Goal: Complete application form

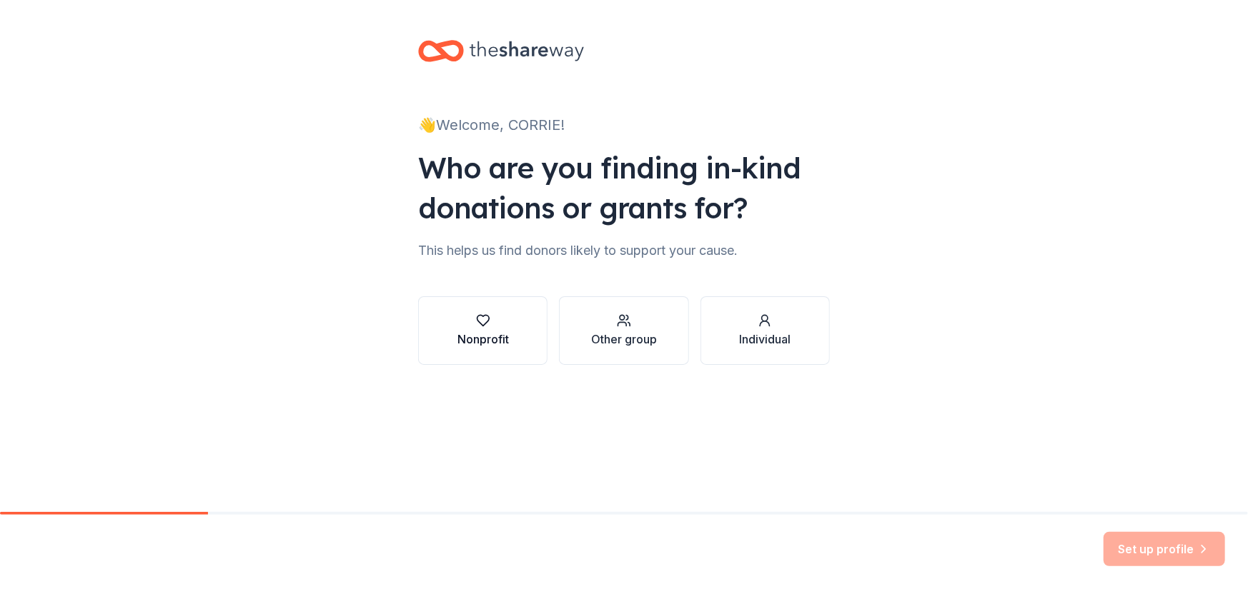
click at [491, 328] on div "Nonprofit" at bounding box center [482, 331] width 51 height 34
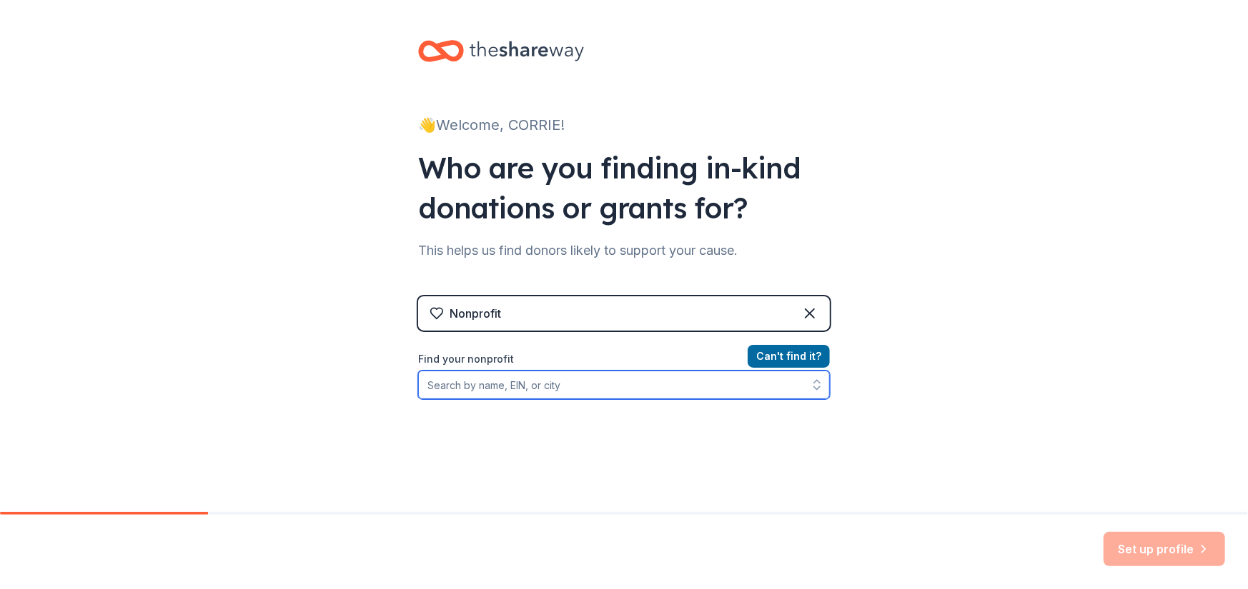
click at [607, 392] on input "Find your nonprofit" at bounding box center [624, 385] width 412 height 29
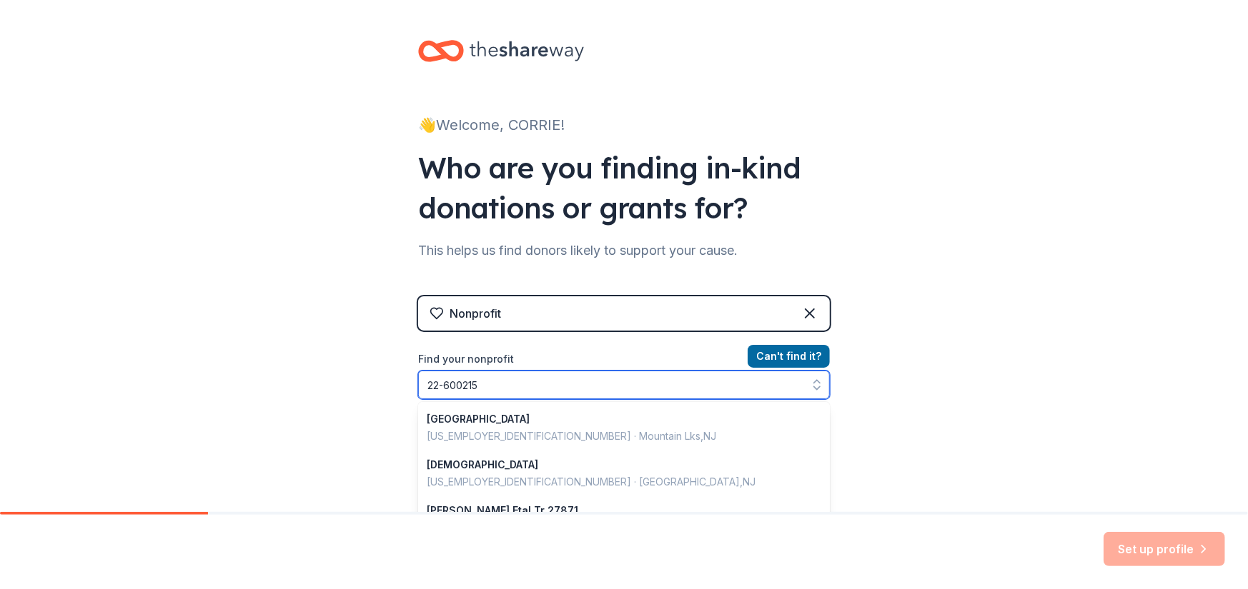
type input "22-6002155"
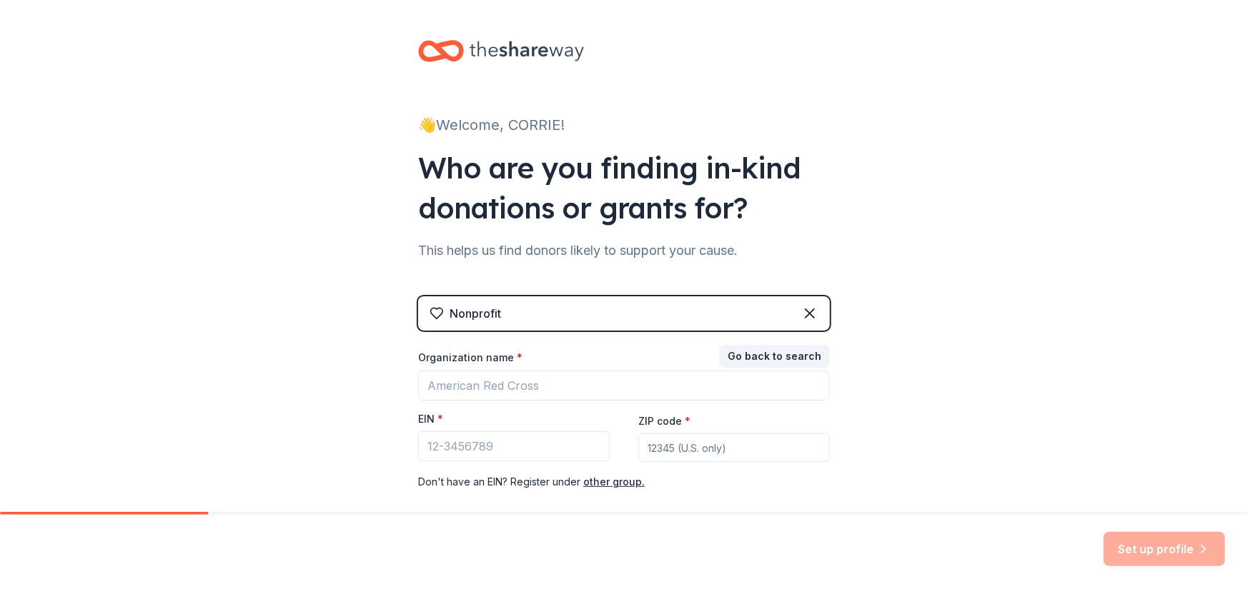
click at [687, 452] on div "Go back to search Organization name * EIN * ZIP code * Don ' t have an EIN? Reg…" at bounding box center [624, 419] width 412 height 143
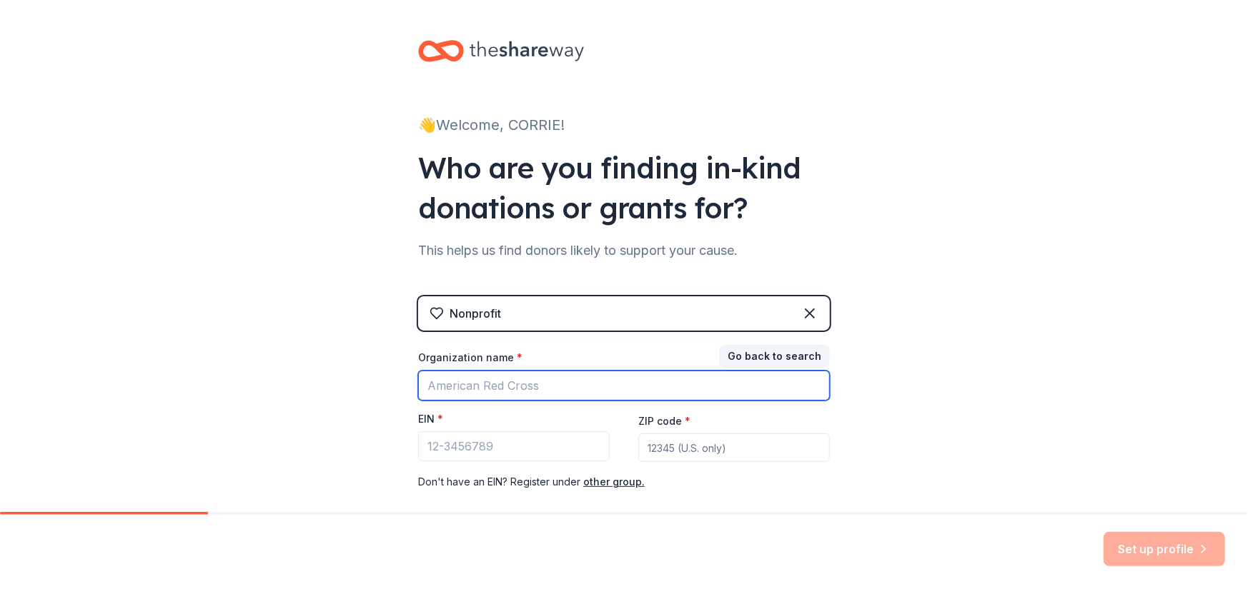
click at [523, 372] on input "Organization name *" at bounding box center [624, 386] width 412 height 30
type input "North Brunswick Twp High School"
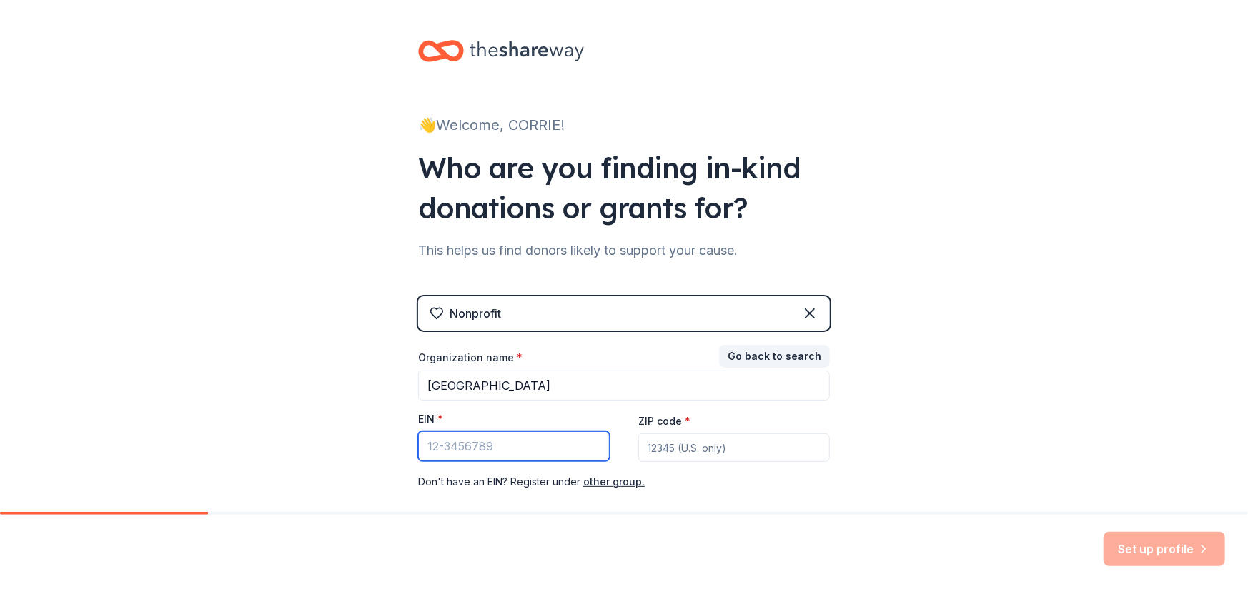
click at [530, 457] on input "EIN *" at bounding box center [513, 447] width 191 height 30
type input "22-6002155"
click at [713, 453] on input "ZIP code *" at bounding box center [733, 448] width 191 height 29
type input "08810"
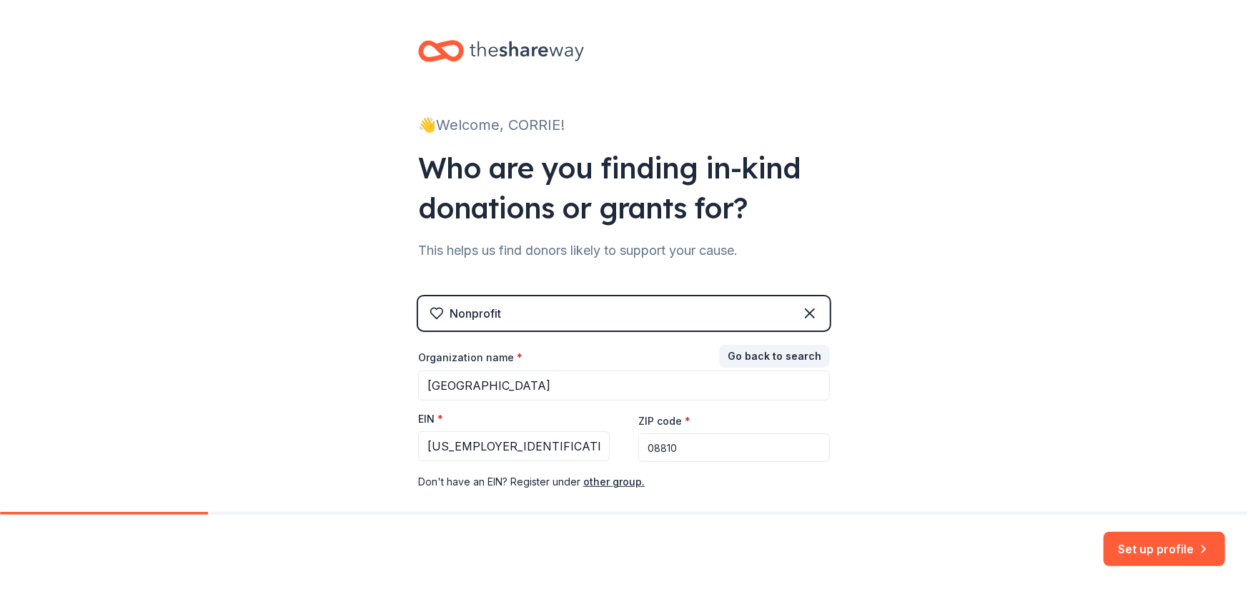
scroll to position [75, 0]
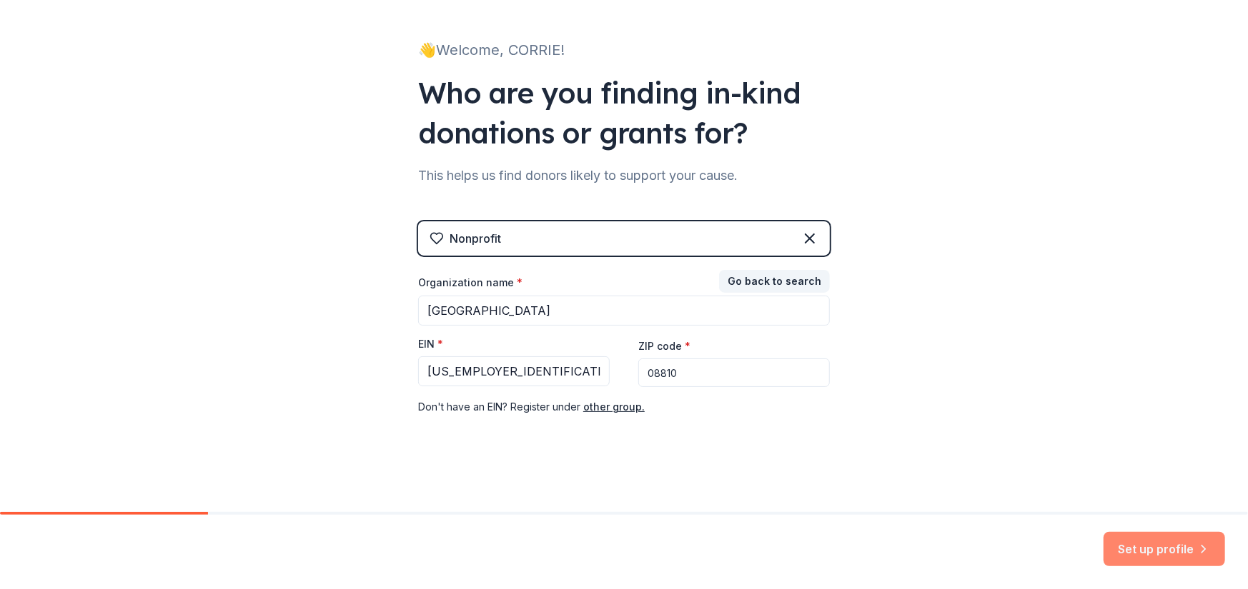
click at [1175, 549] on button "Set up profile" at bounding box center [1163, 549] width 121 height 34
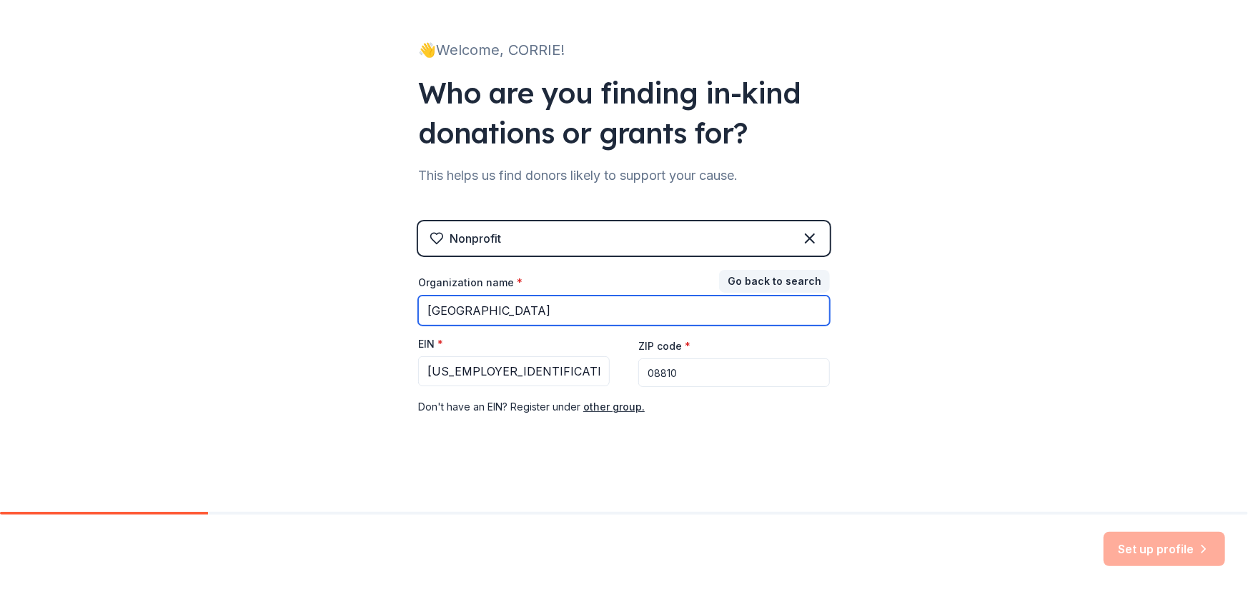
click at [701, 314] on input "[GEOGRAPHIC_DATA]" at bounding box center [624, 311] width 412 height 30
type input "[GEOGRAPHIC_DATA]"
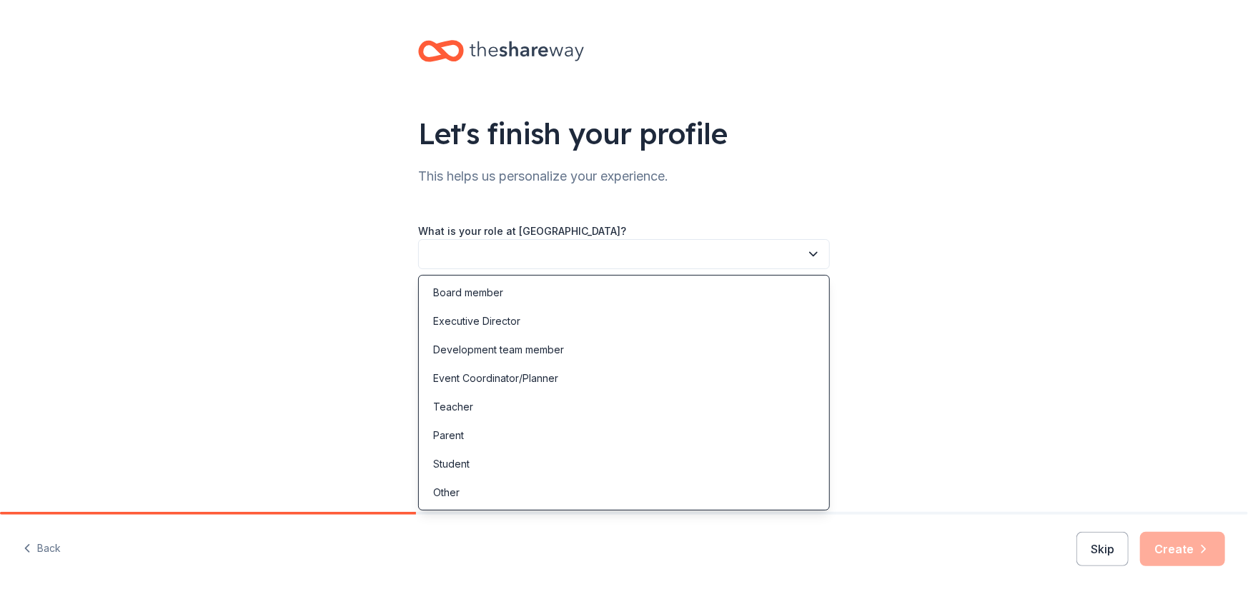
click at [482, 258] on button "button" at bounding box center [624, 254] width 412 height 30
click at [492, 377] on div "Event Coordinator/Planner" at bounding box center [495, 378] width 125 height 17
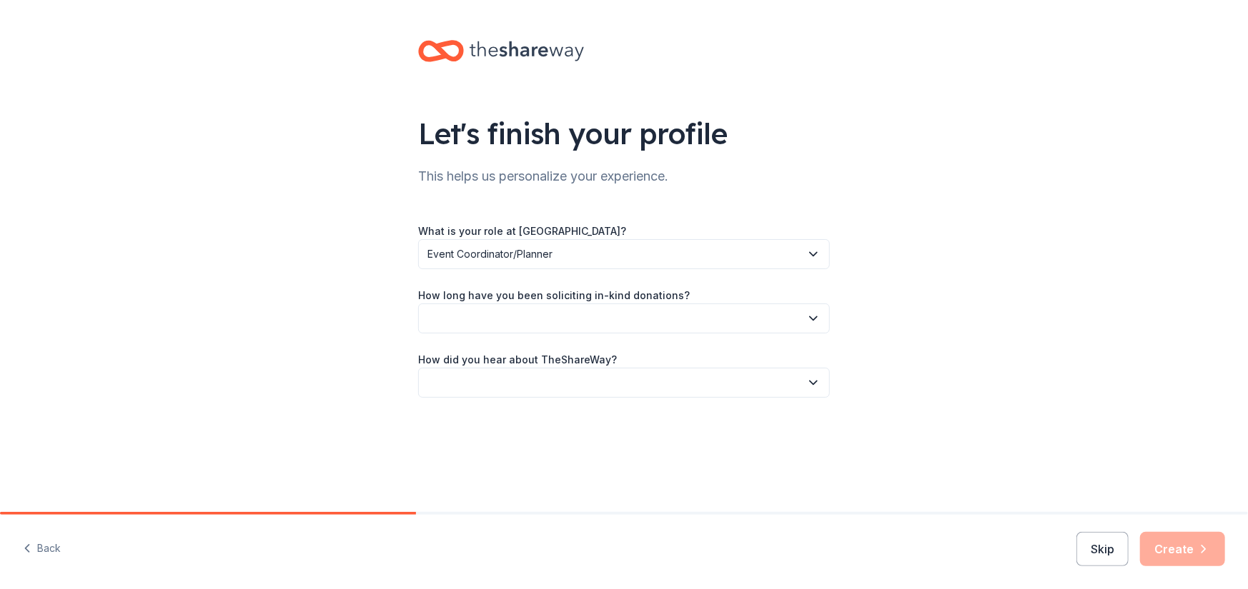
click at [514, 324] on button "button" at bounding box center [624, 319] width 412 height 30
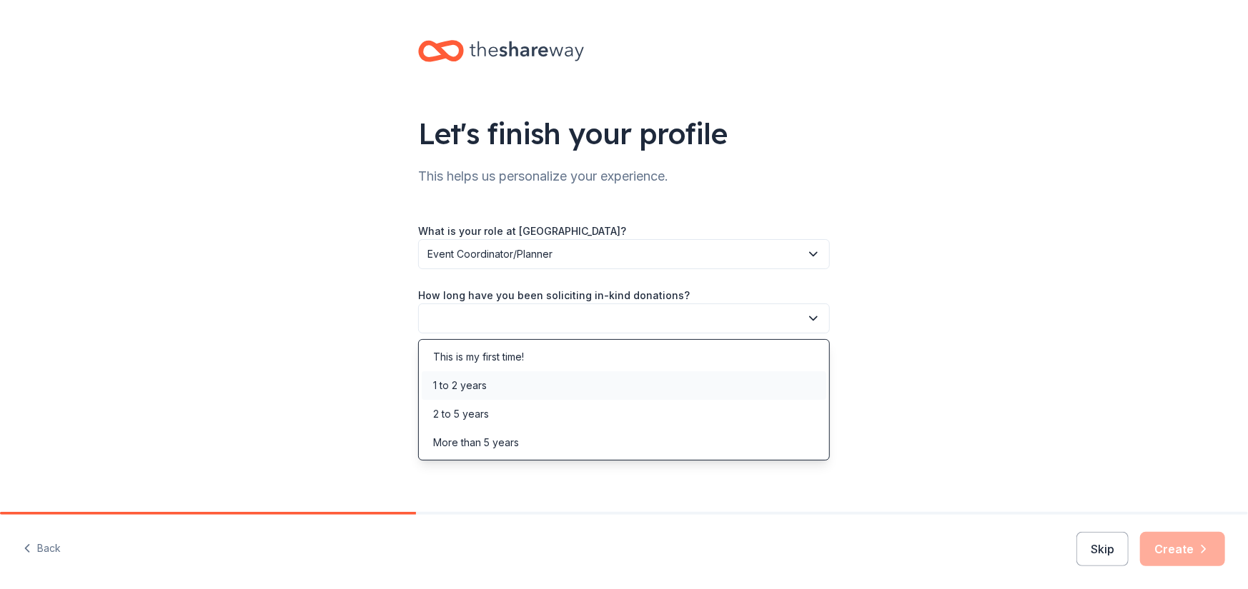
click at [477, 389] on div "1 to 2 years" at bounding box center [460, 385] width 54 height 17
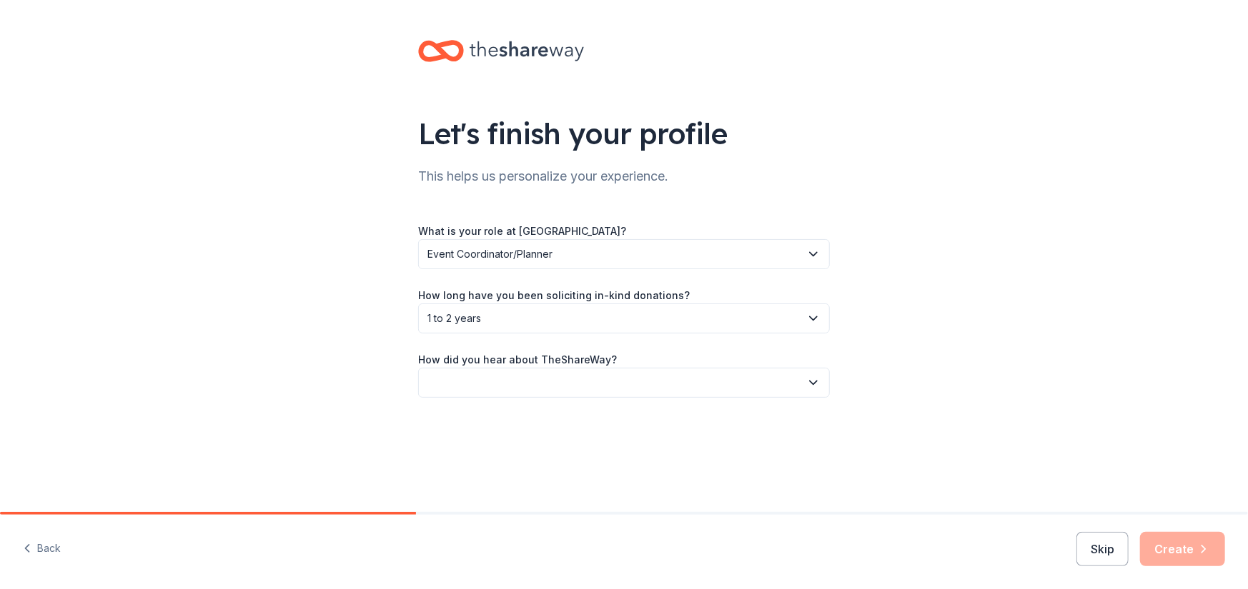
click at [543, 377] on button "button" at bounding box center [624, 383] width 412 height 30
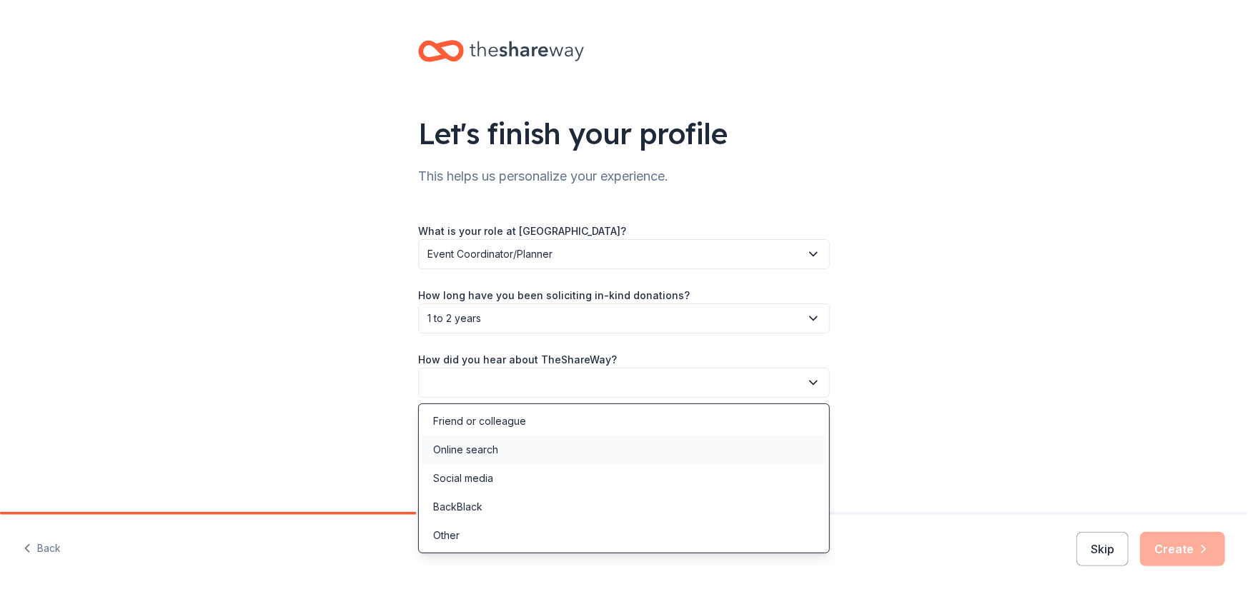
click at [472, 444] on div "Online search" at bounding box center [465, 450] width 65 height 17
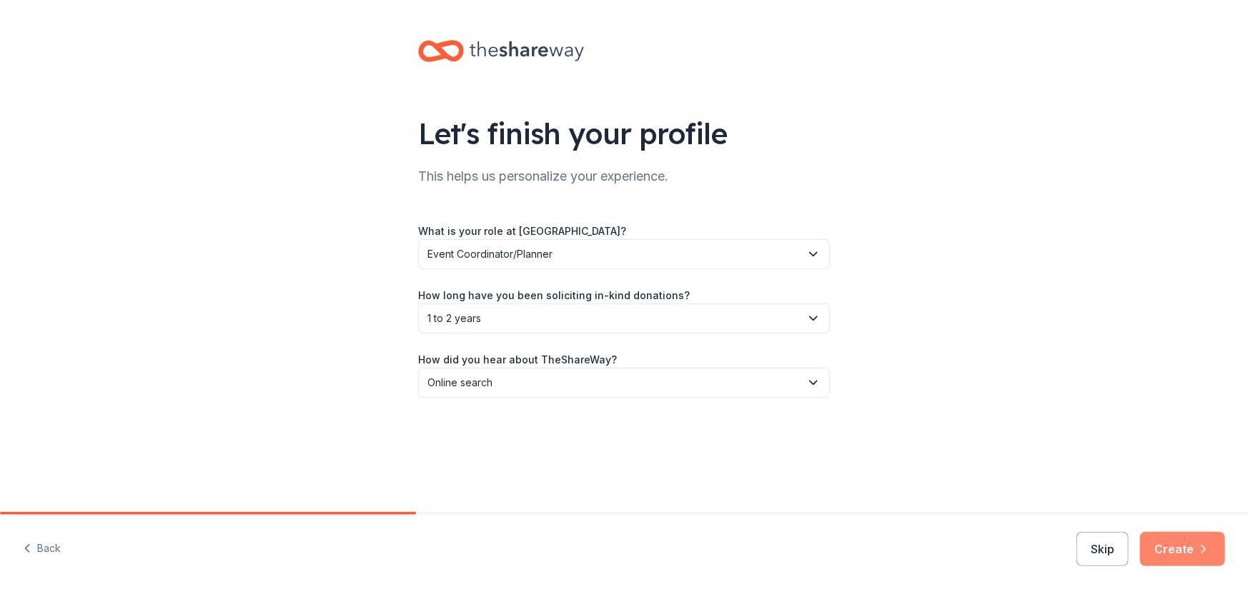
click at [1176, 548] on button "Create" at bounding box center [1182, 549] width 85 height 34
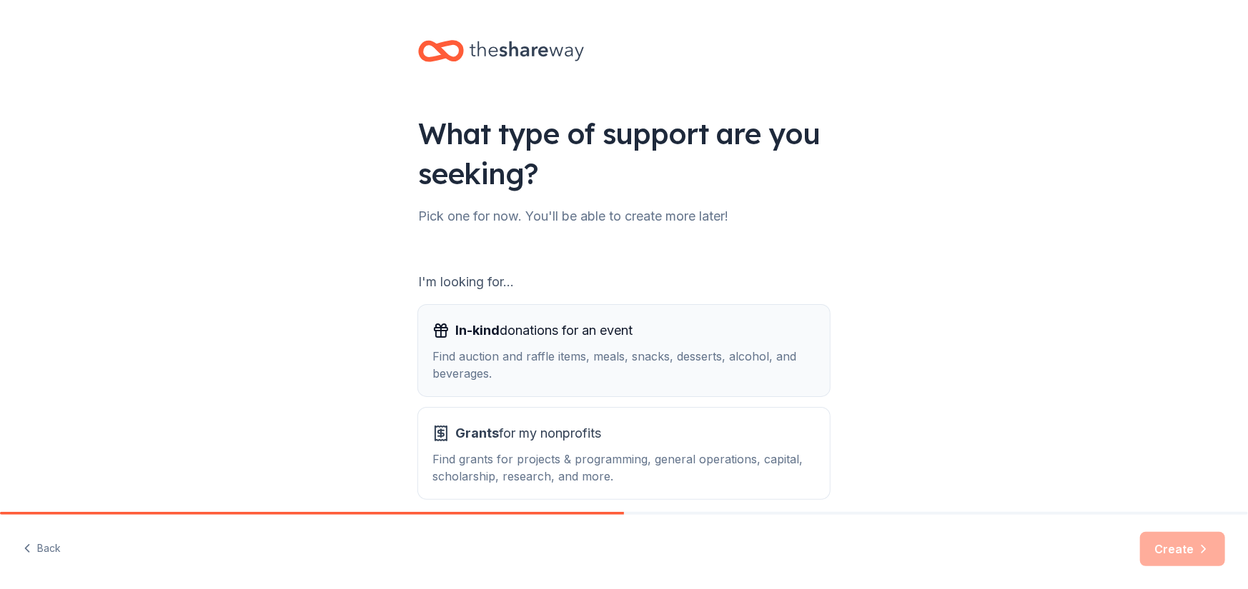
click at [547, 364] on div "Find auction and raffle items, meals, snacks, desserts, alcohol, and beverages." at bounding box center [623, 365] width 383 height 34
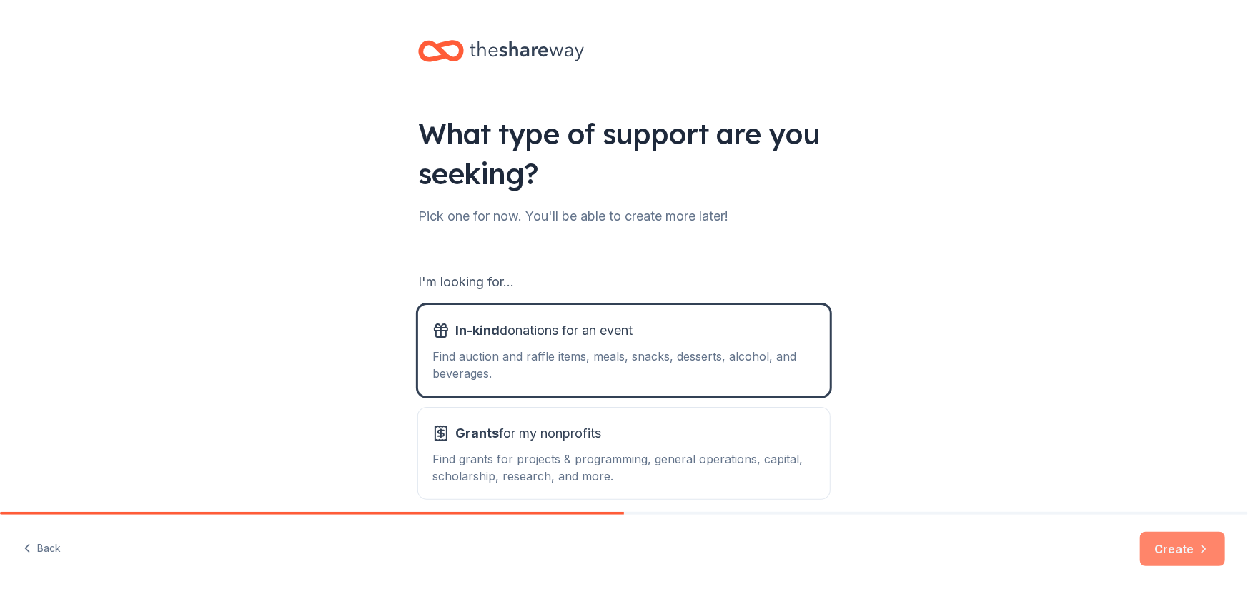
click at [1184, 547] on button "Create" at bounding box center [1182, 549] width 85 height 34
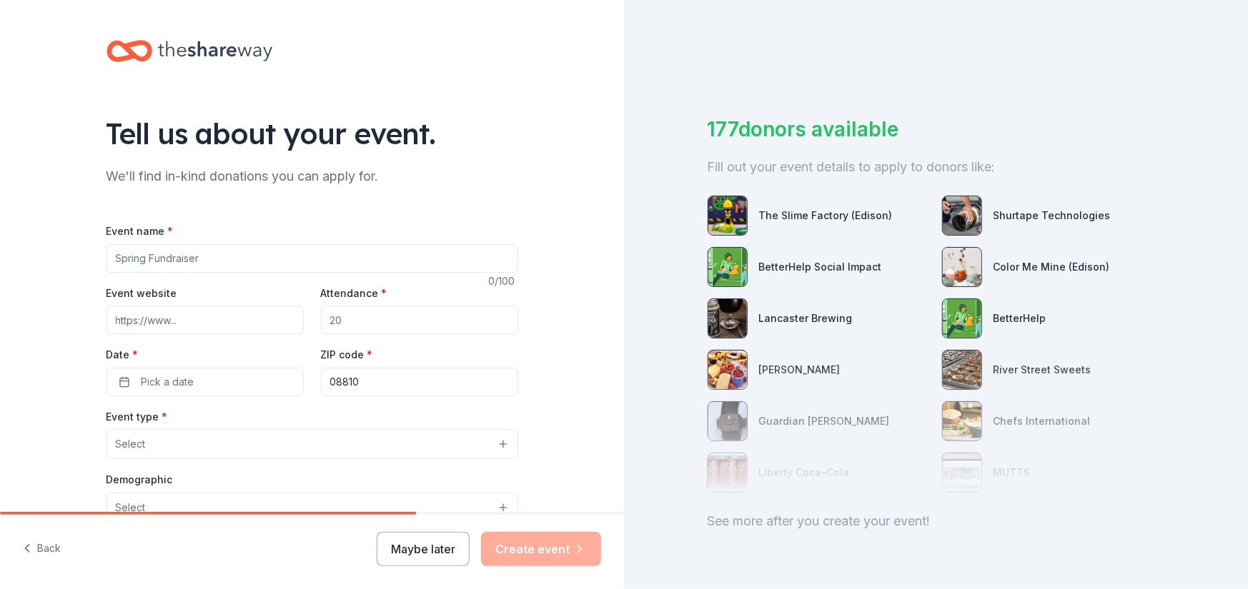
click at [229, 257] on input "Event name *" at bounding box center [312, 258] width 412 height 29
type input "NBTHS Basket Auction"
click at [183, 320] on input "Event website" at bounding box center [204, 320] width 197 height 29
click at [373, 324] on input "Attendance *" at bounding box center [419, 320] width 197 height 29
click at [370, 322] on input "Attendance *" at bounding box center [419, 320] width 197 height 29
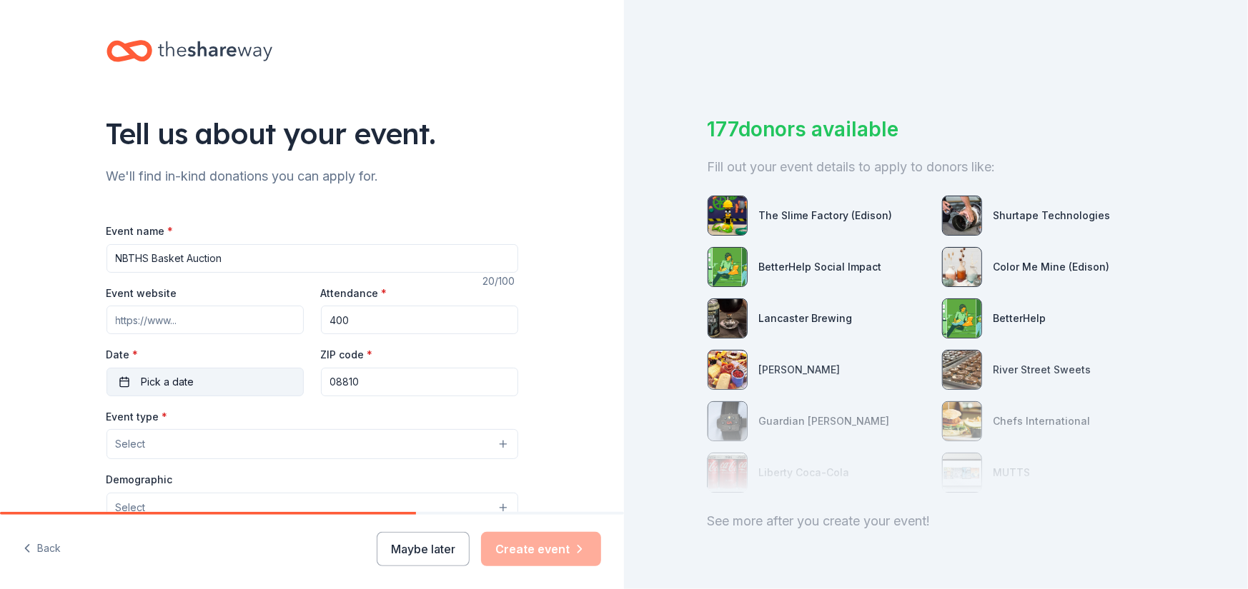
type input "400"
click at [162, 383] on span "Pick a date" at bounding box center [167, 382] width 53 height 17
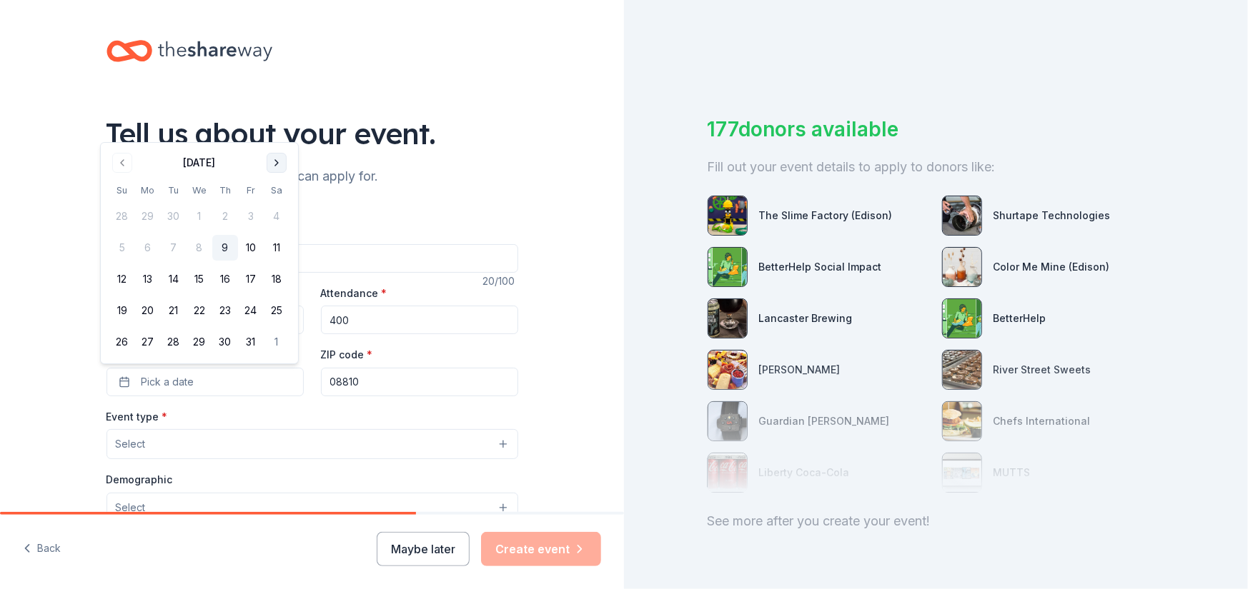
click at [279, 161] on button "Go to next month" at bounding box center [277, 163] width 20 height 20
click at [277, 188] on button "1" at bounding box center [277, 186] width 26 height 26
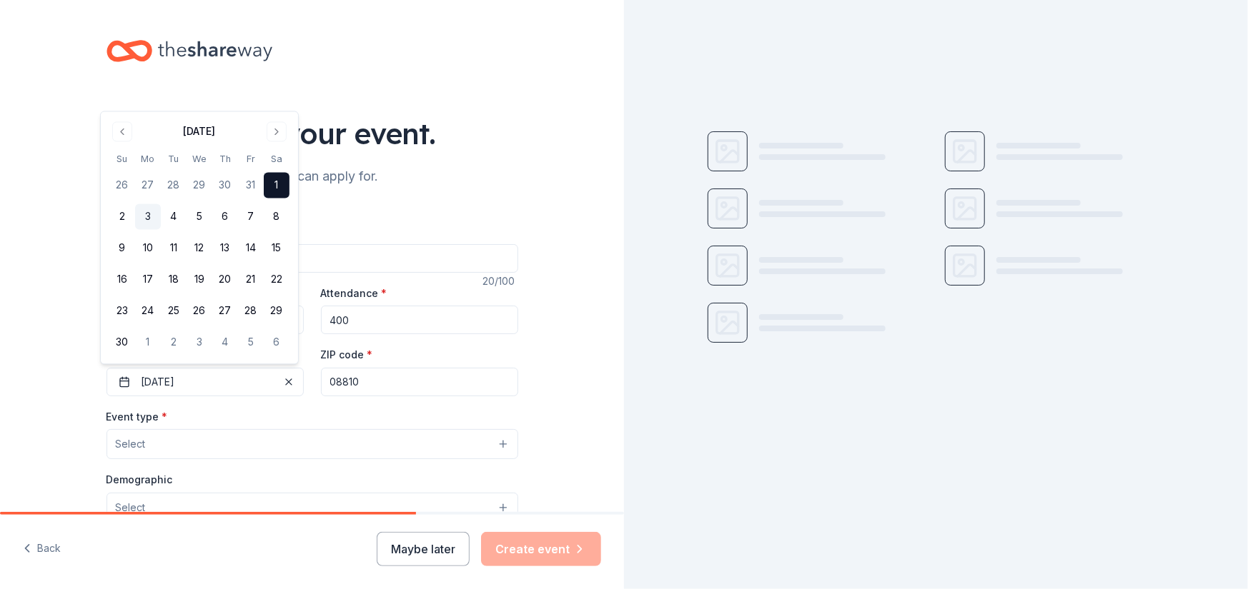
click at [151, 219] on button "3" at bounding box center [148, 217] width 26 height 26
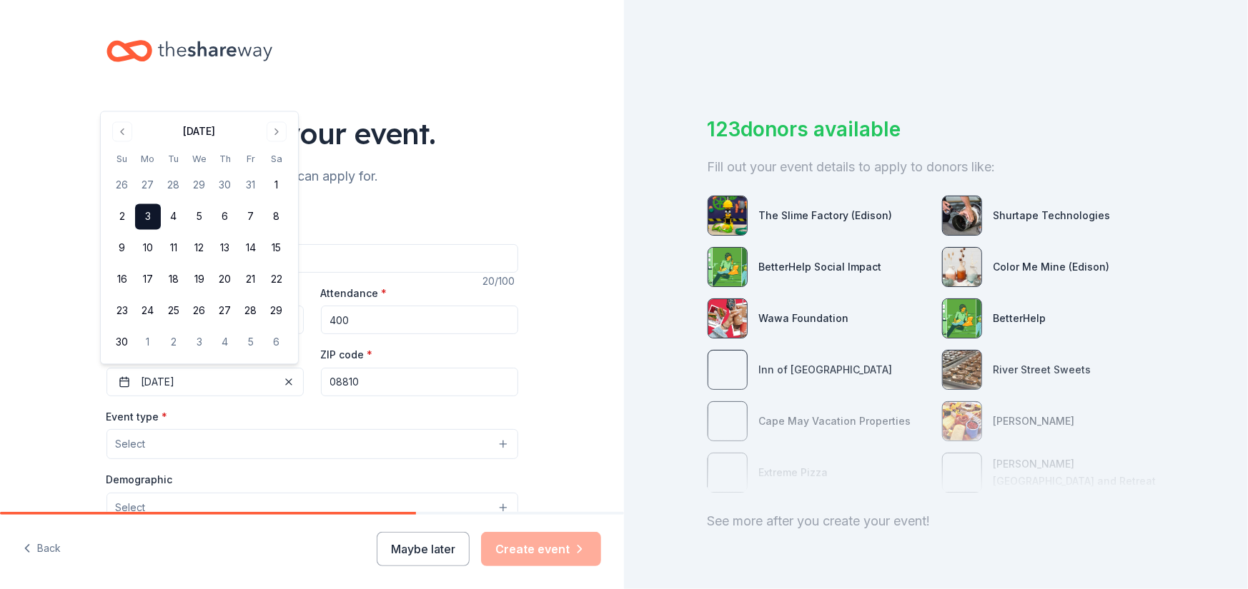
click at [208, 446] on button "Select" at bounding box center [312, 444] width 412 height 30
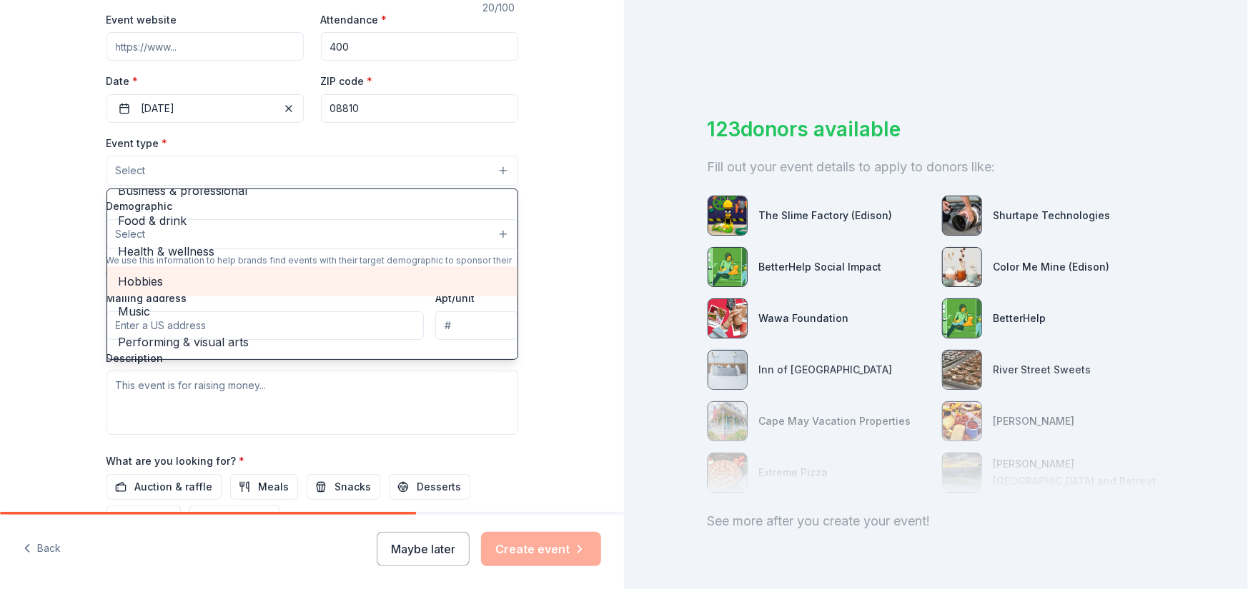
scroll to position [286, 0]
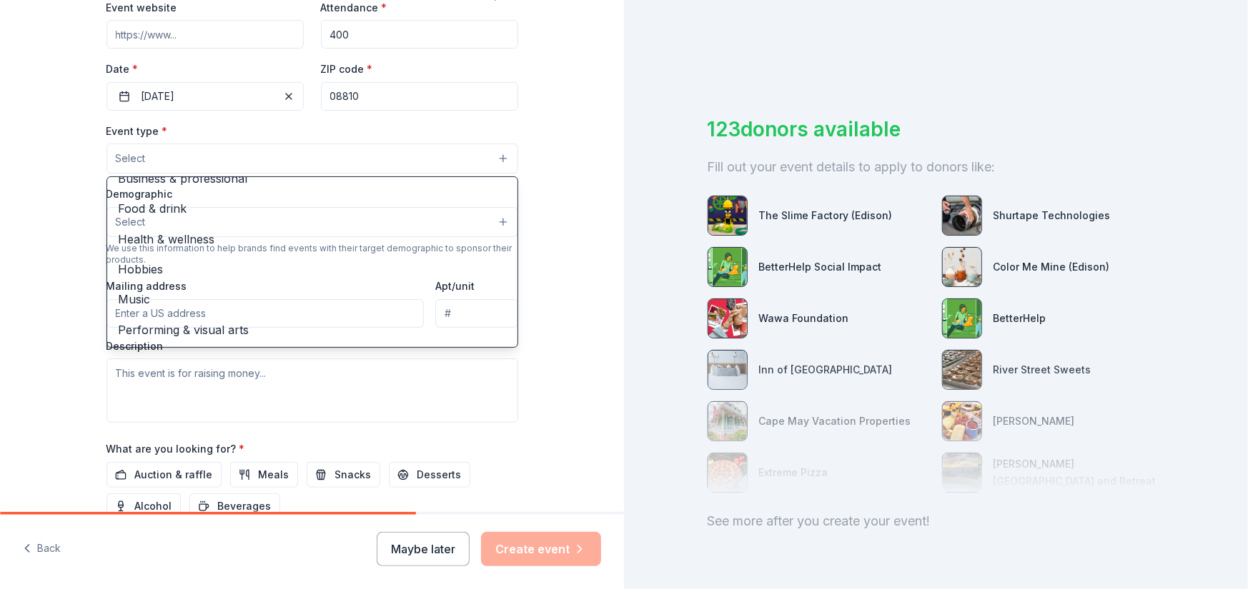
click at [566, 131] on div "Tell us about your event. We'll find in-kind donations you can apply for. Event…" at bounding box center [312, 189] width 624 height 951
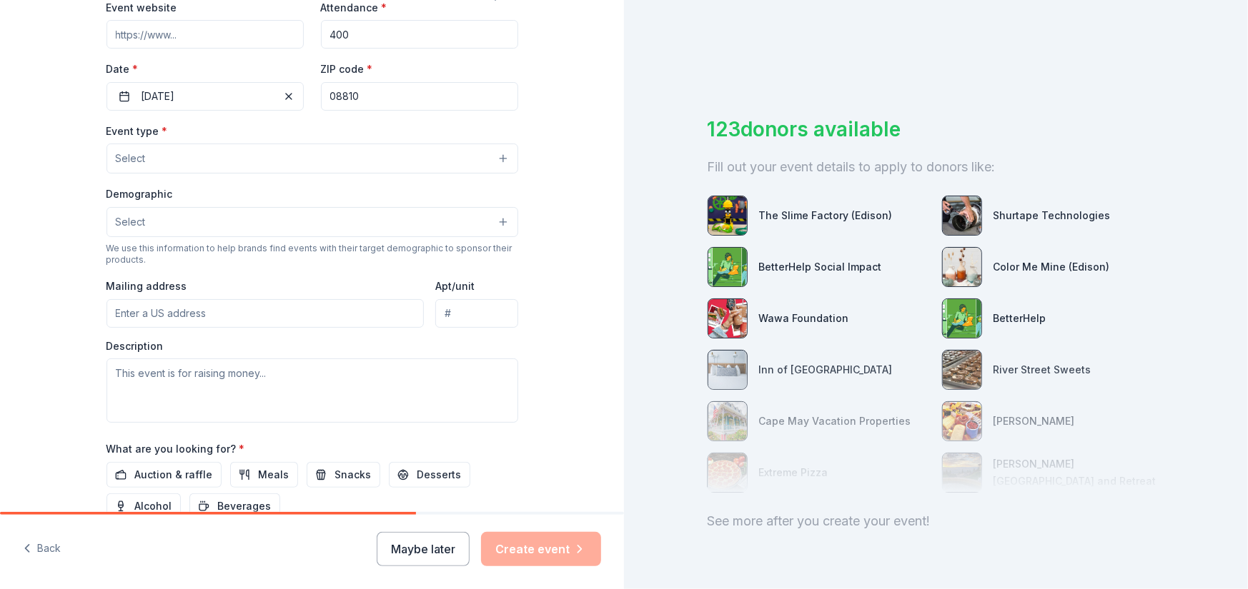
click at [496, 156] on button "Select" at bounding box center [312, 159] width 412 height 30
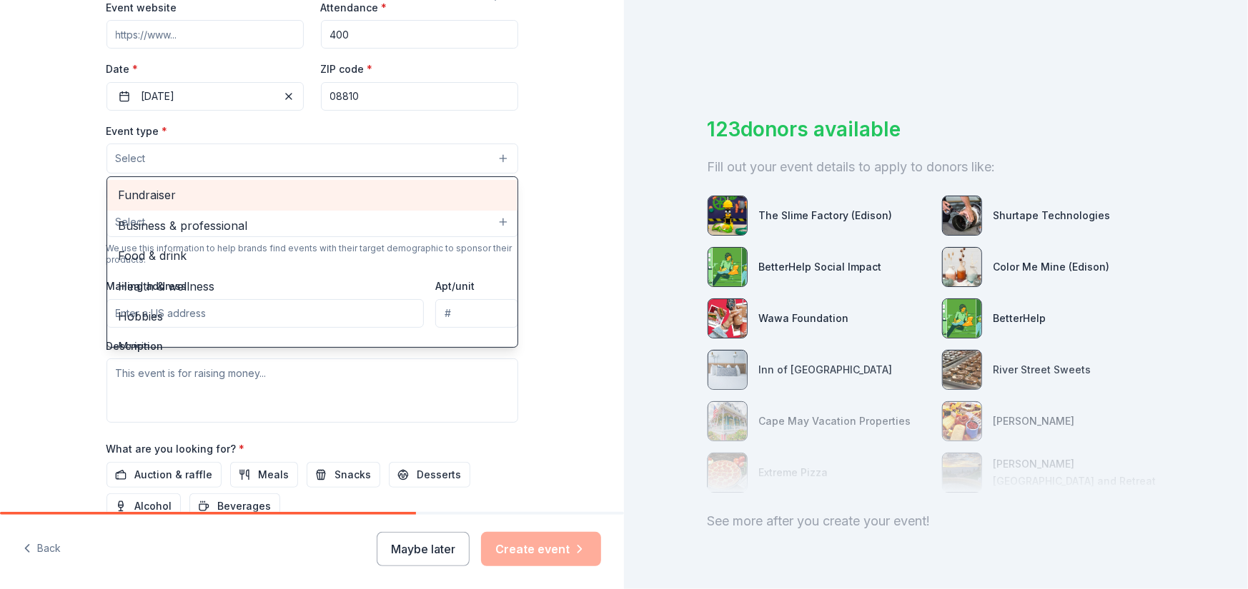
click at [204, 196] on span "Fundraiser" at bounding box center [312, 195] width 387 height 19
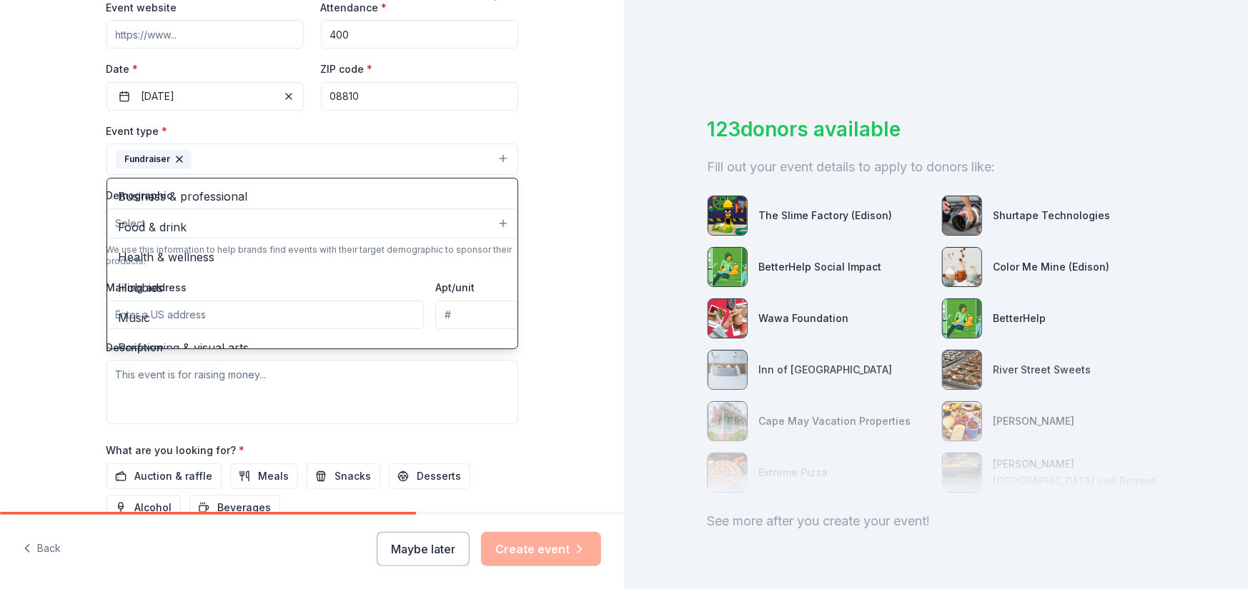
click at [572, 221] on div "Tell us about your event. We'll find in-kind donations you can apply for. Event…" at bounding box center [312, 190] width 624 height 952
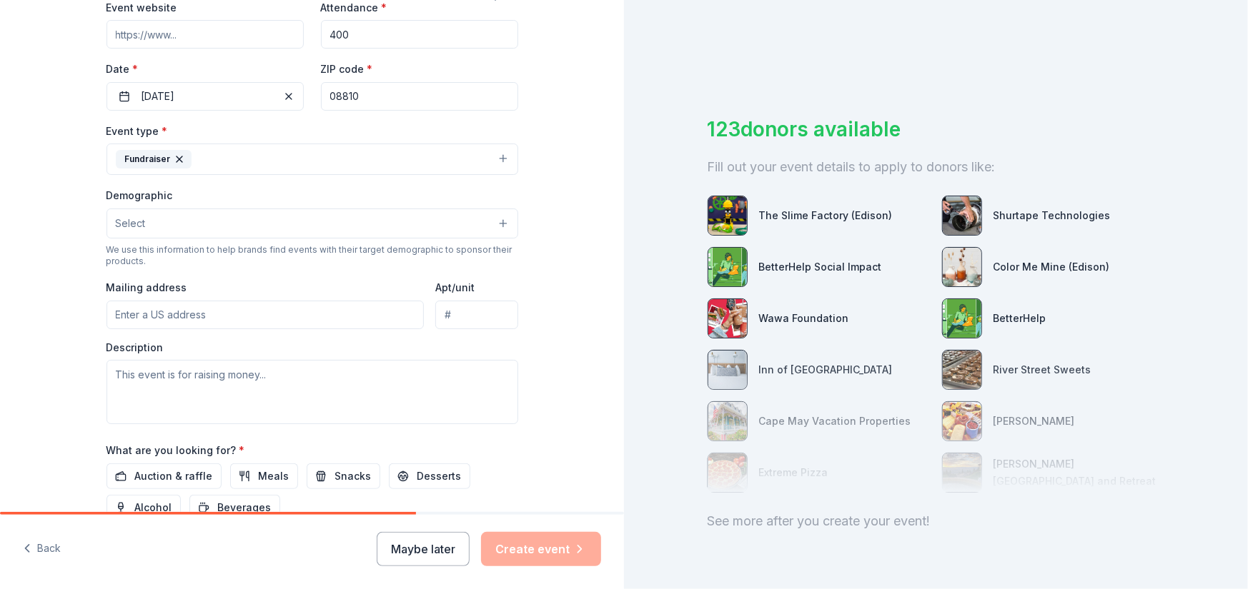
click at [186, 219] on button "Select" at bounding box center [312, 224] width 412 height 30
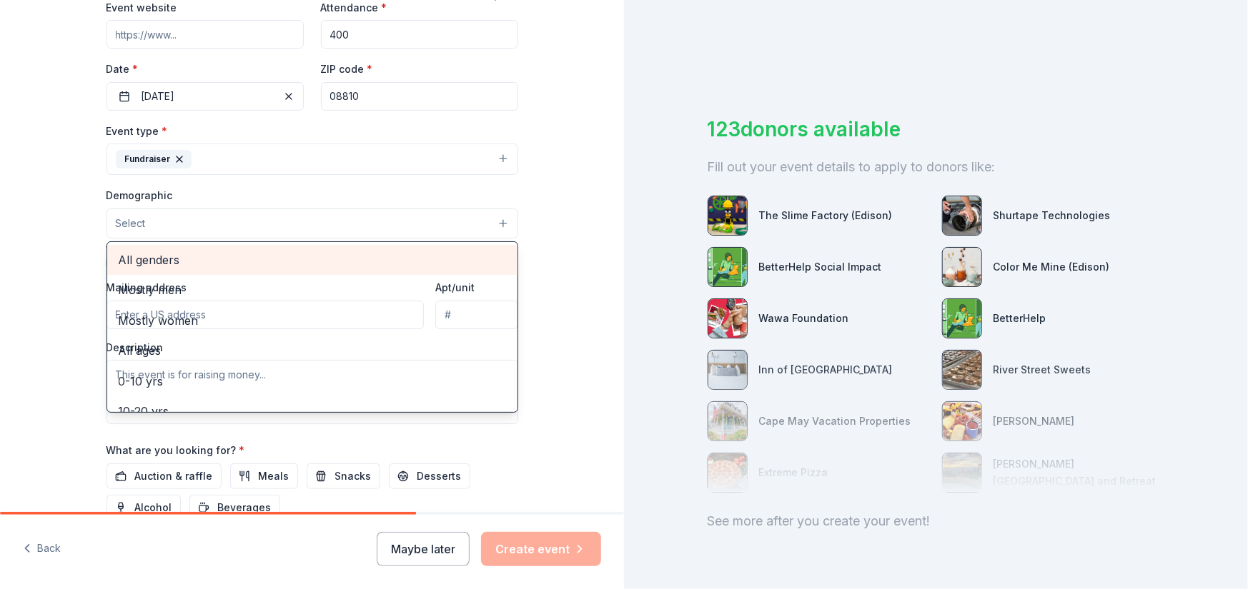
click at [181, 258] on span "All genders" at bounding box center [312, 260] width 387 height 19
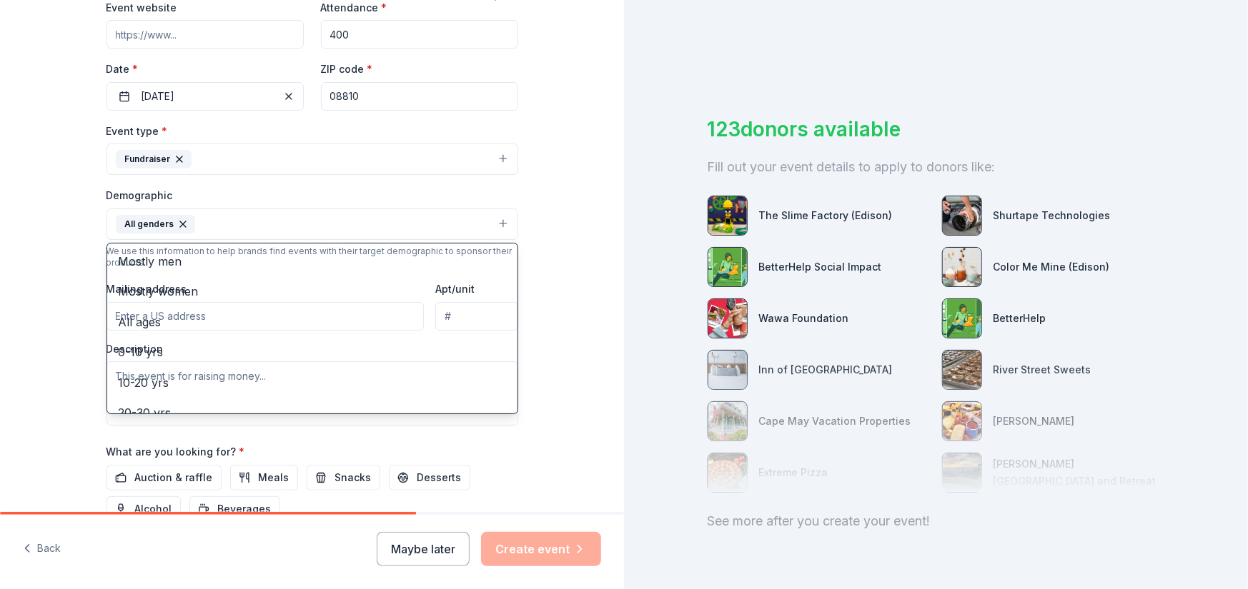
click at [576, 285] on div "Tell us about your event. We'll find in-kind donations you can apply for. Event…" at bounding box center [312, 191] width 624 height 954
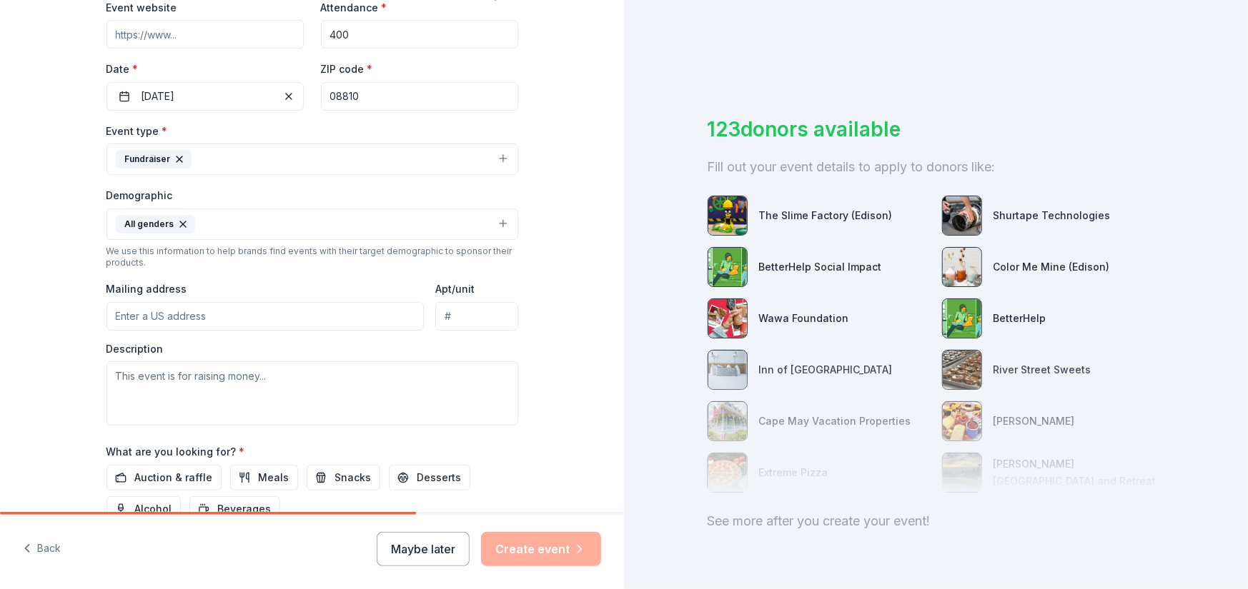
click at [279, 213] on button "All genders" at bounding box center [312, 224] width 412 height 31
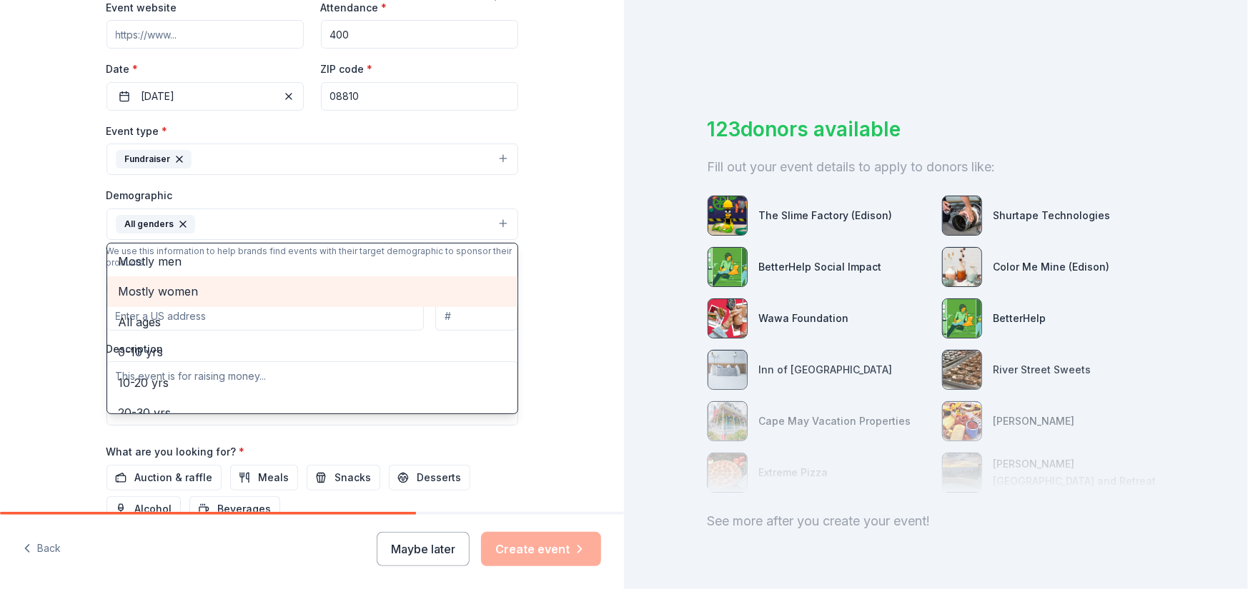
click at [227, 287] on span "Mostly women" at bounding box center [312, 291] width 387 height 19
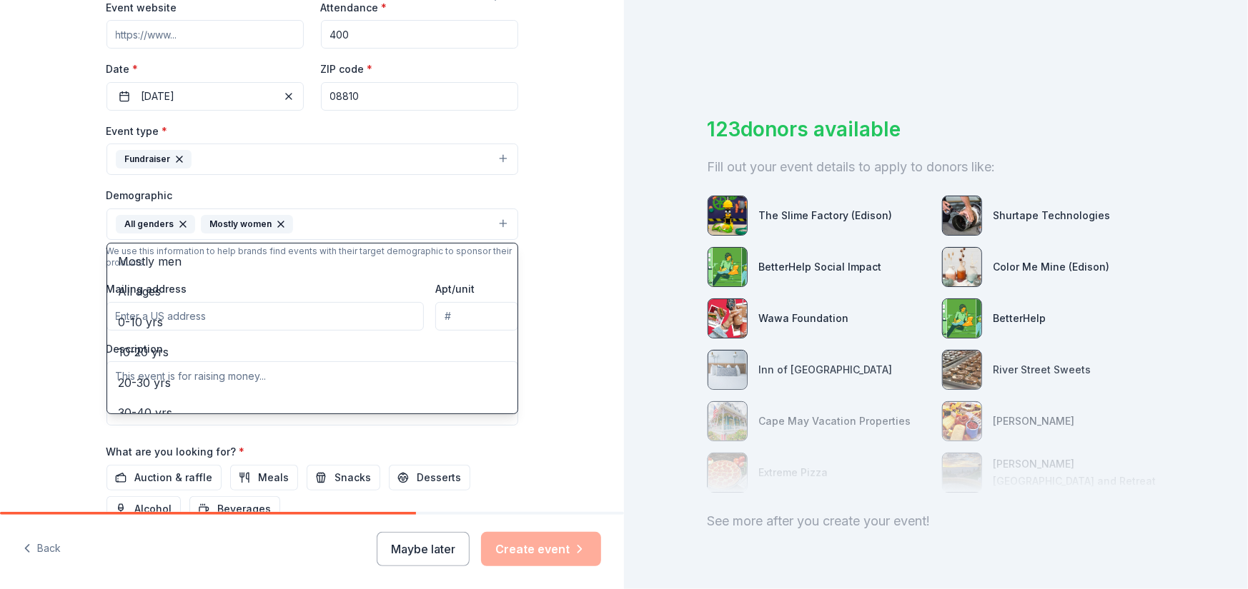
click at [540, 289] on div "Tell us about your event. We'll find in-kind donations you can apply for. Event…" at bounding box center [312, 191] width 624 height 954
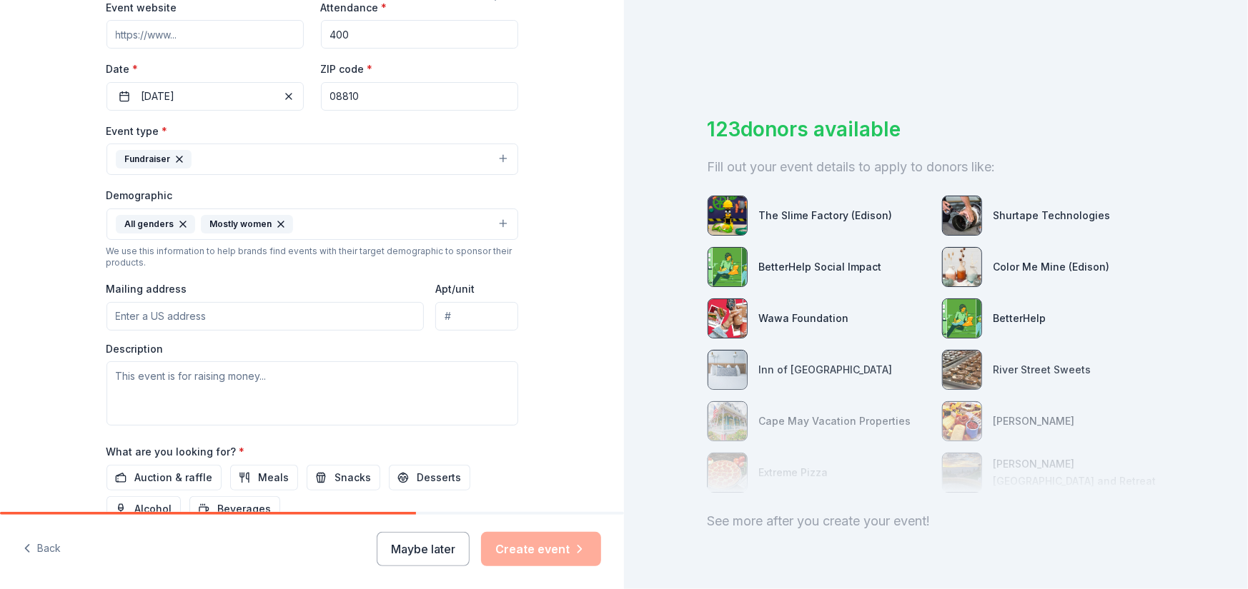
click at [243, 322] on input "Mailing address" at bounding box center [265, 316] width 318 height 29
type input "98 Raider Road"
type input "08902"
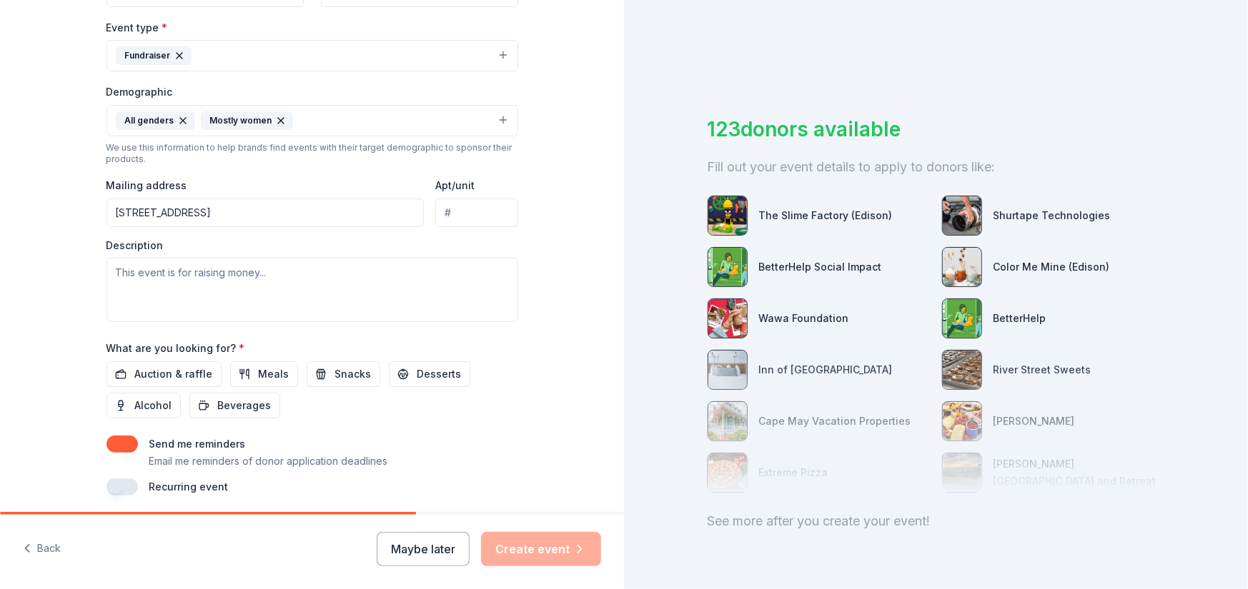
scroll to position [439, 0]
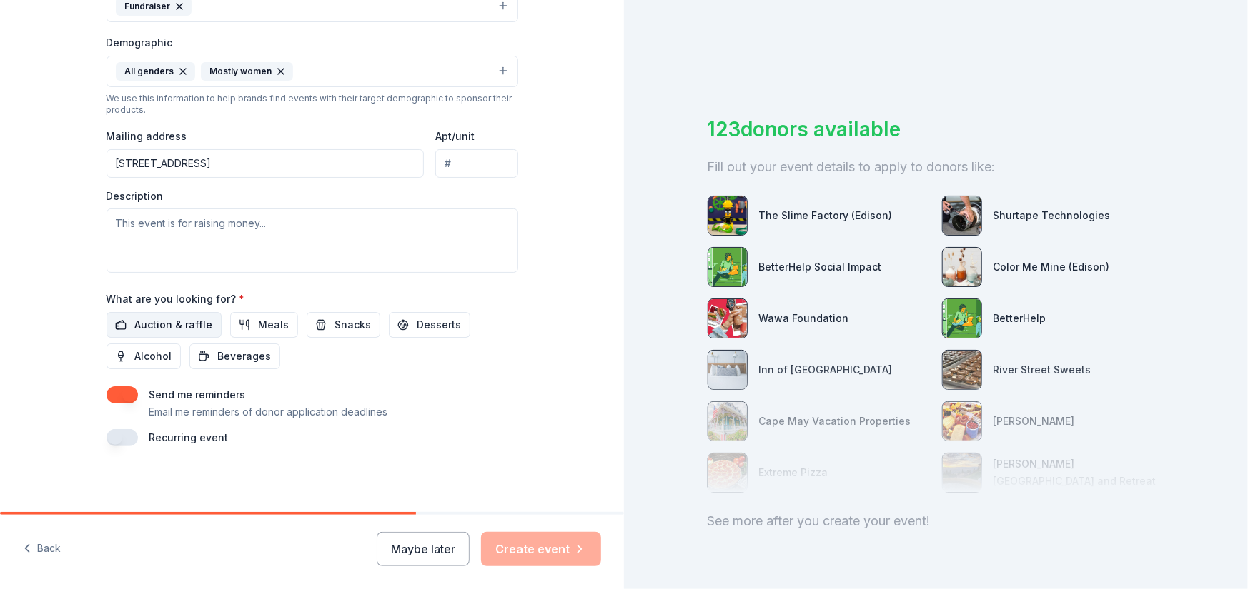
click at [159, 322] on span "Auction & raffle" at bounding box center [174, 325] width 78 height 17
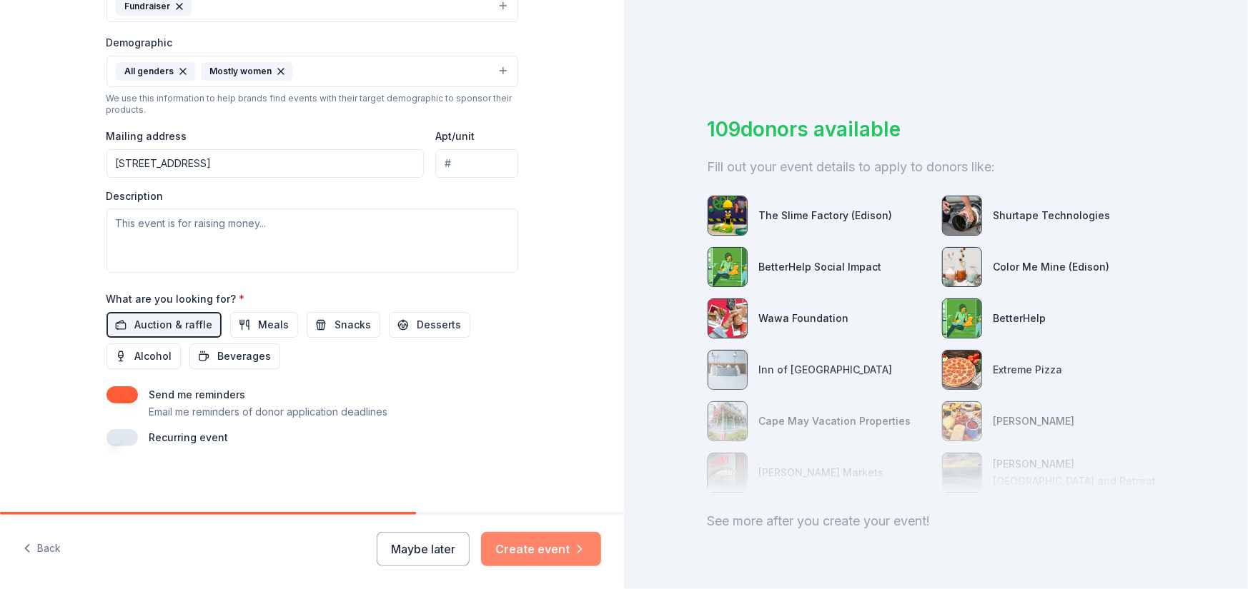
click at [562, 539] on button "Create event" at bounding box center [541, 549] width 120 height 34
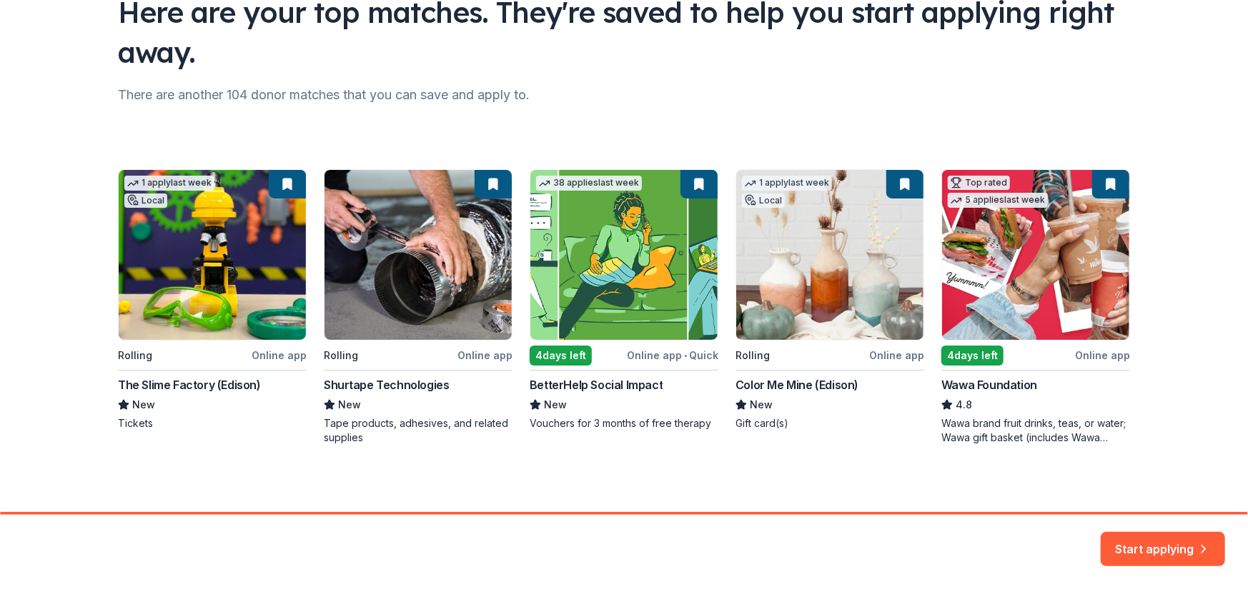
scroll to position [122, 0]
click at [266, 352] on div "1 apply last week Local Rolling Online app The Slime Factory (Edison) New Ticke…" at bounding box center [624, 307] width 1012 height 276
click at [447, 292] on div "1 apply last week Local Rolling Online app The Slime Factory (Edison) New Ticke…" at bounding box center [624, 307] width 1012 height 276
click at [236, 302] on div "1 apply last week Local Rolling Online app The Slime Factory (Edison) New Ticke…" at bounding box center [624, 307] width 1012 height 276
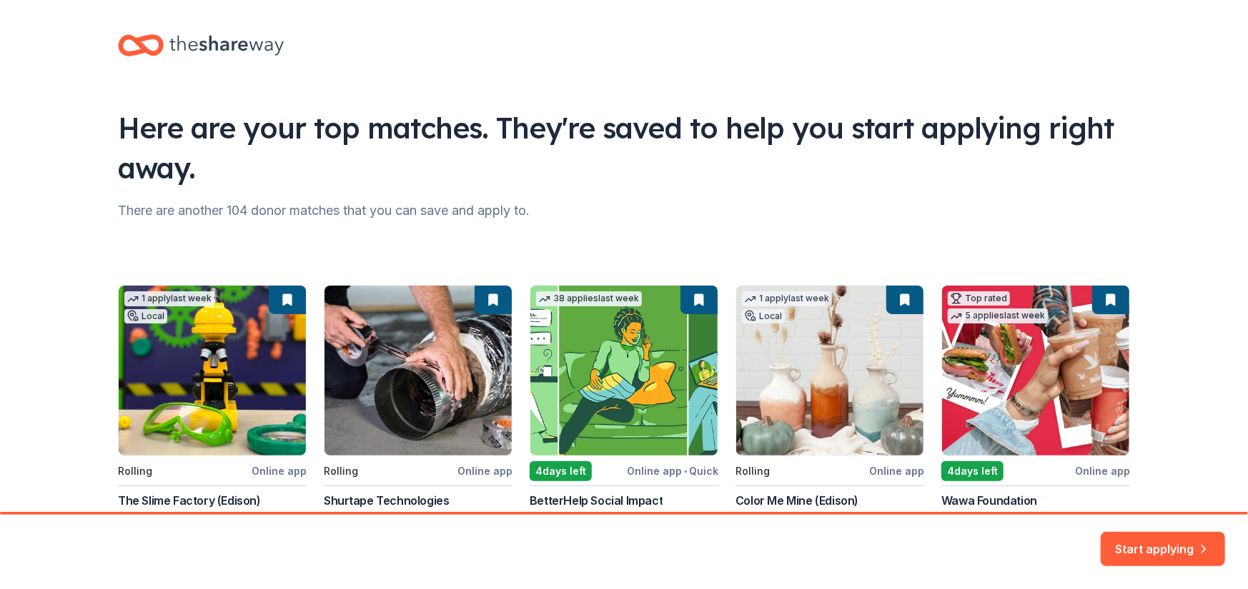
scroll to position [0, 0]
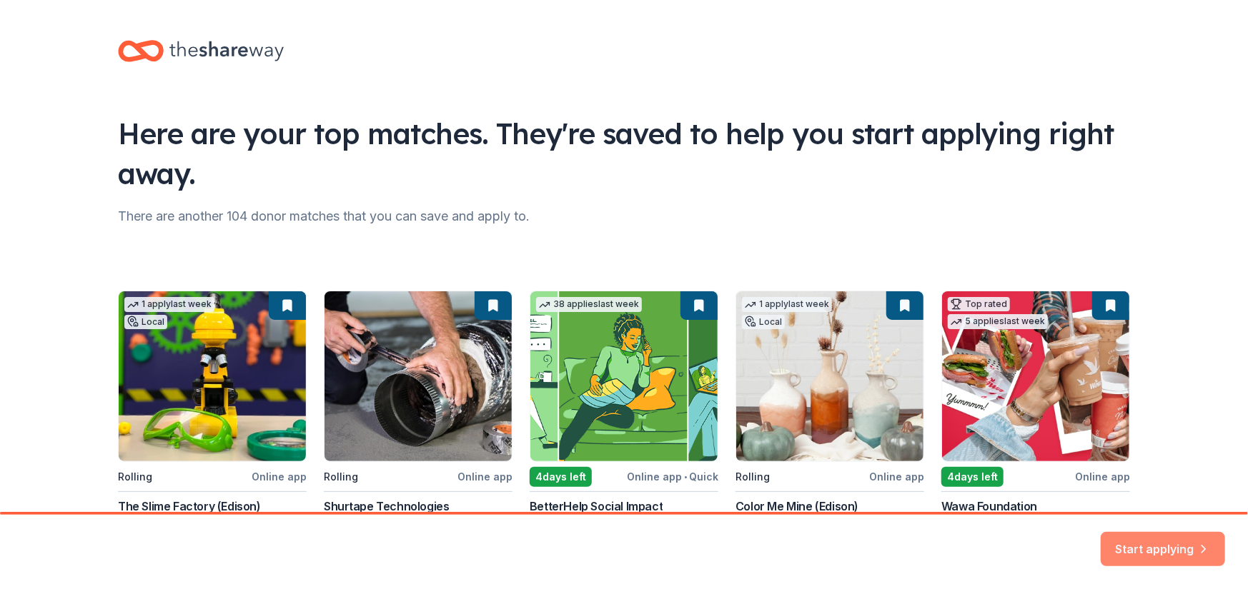
click at [1168, 549] on button "Start applying" at bounding box center [1162, 541] width 124 height 34
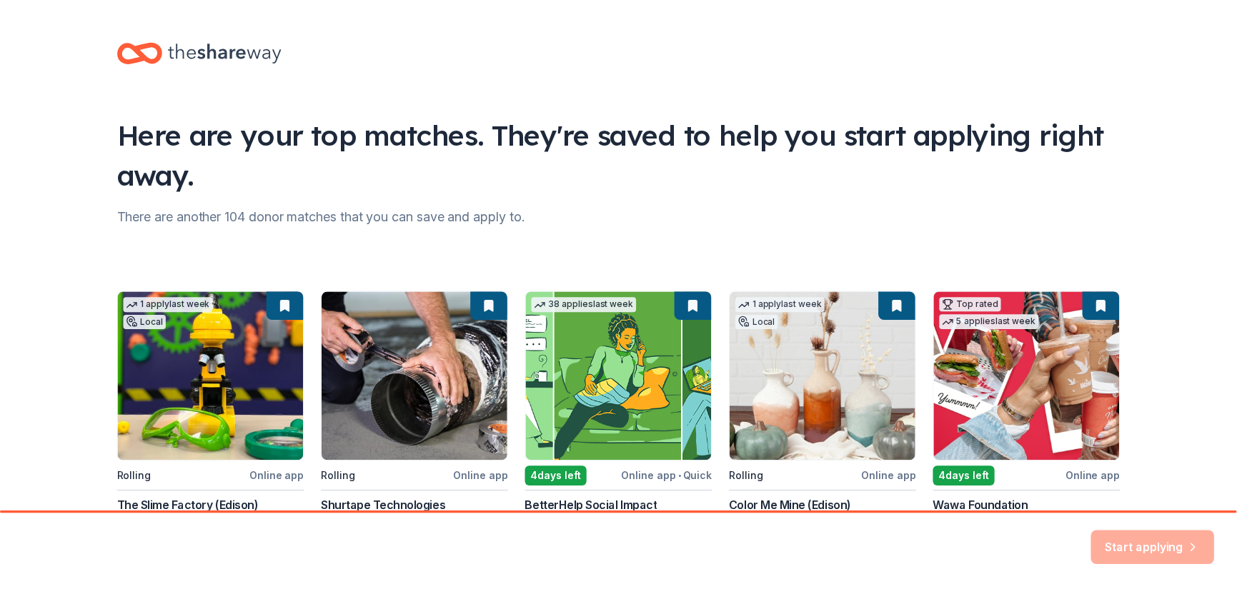
scroll to position [122, 0]
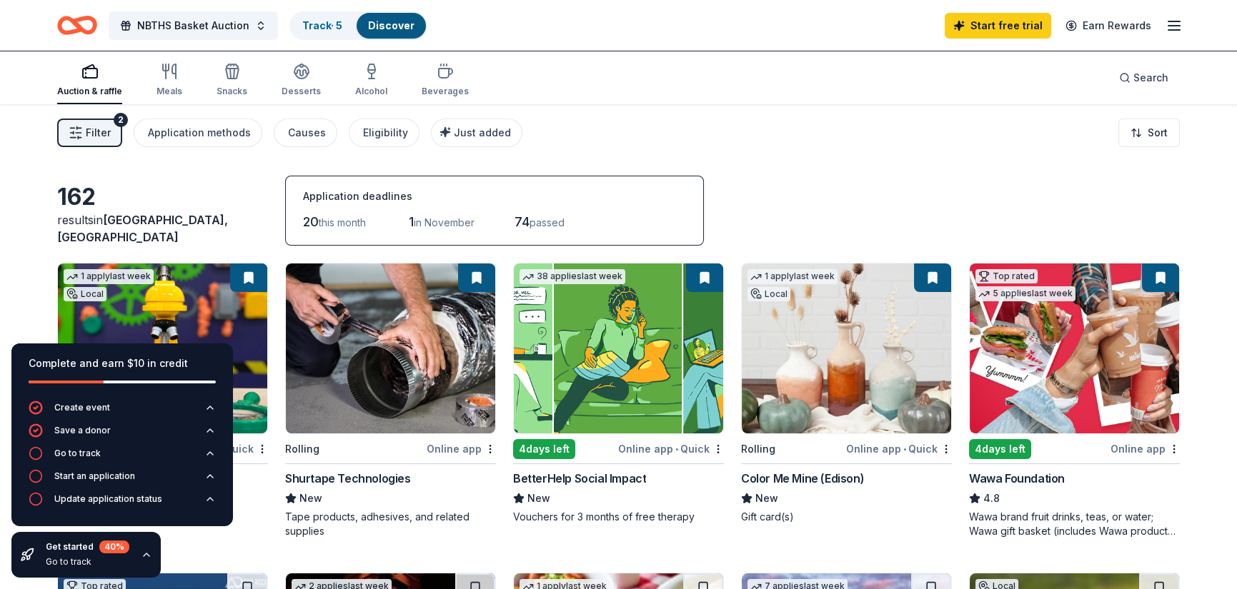
drag, startPoint x: 453, startPoint y: 415, endPoint x: 164, endPoint y: 171, distance: 378.2
click at [922, 223] on div "162 results in North Brunswick Township, NJ Application deadlines 20 this month…" at bounding box center [618, 211] width 1122 height 70
click at [874, 142] on div "Filter 2 Application methods Causes Eligibility Just added Sort" at bounding box center [618, 132] width 1237 height 57
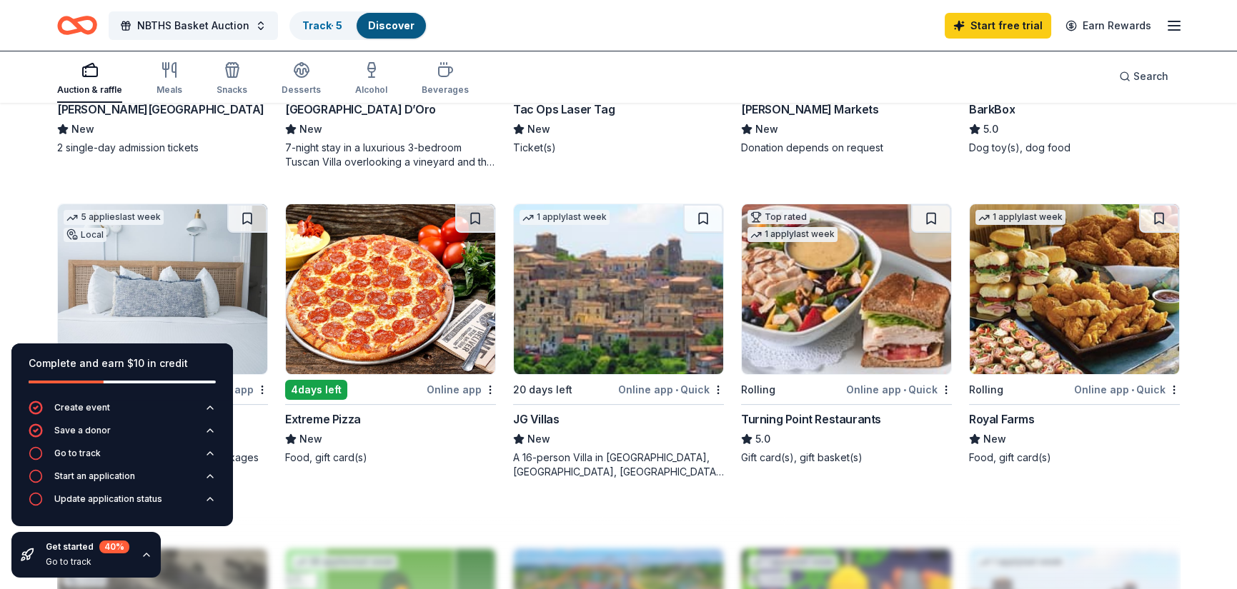
scroll to position [914, 0]
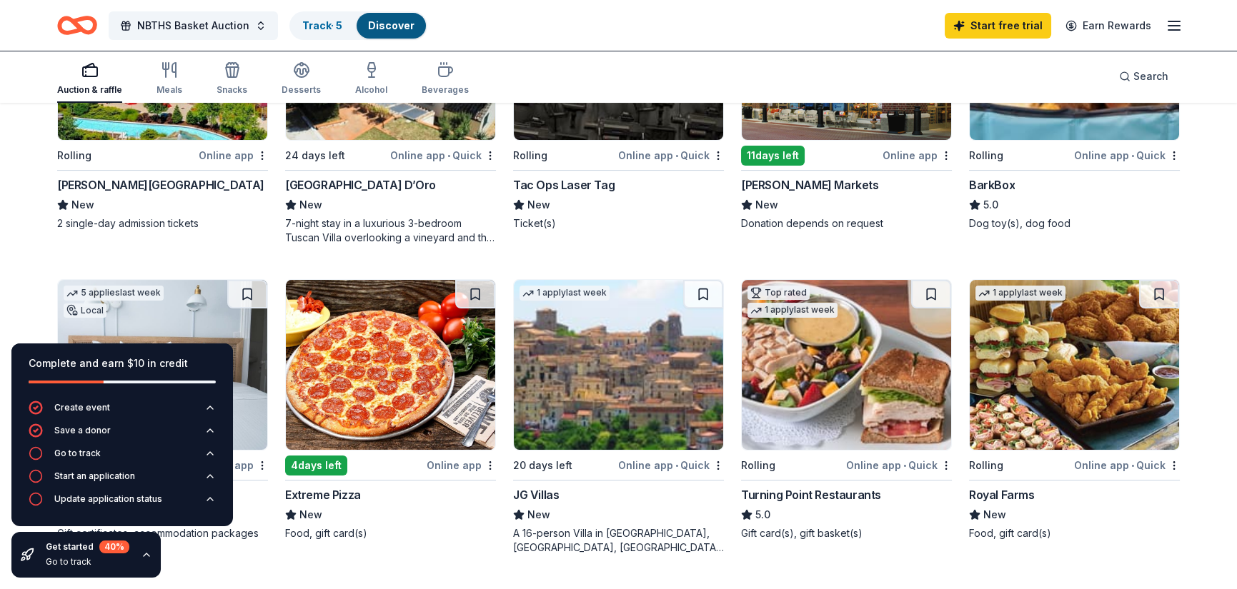
click at [830, 492] on div "Turning Point Restaurants" at bounding box center [811, 495] width 140 height 17
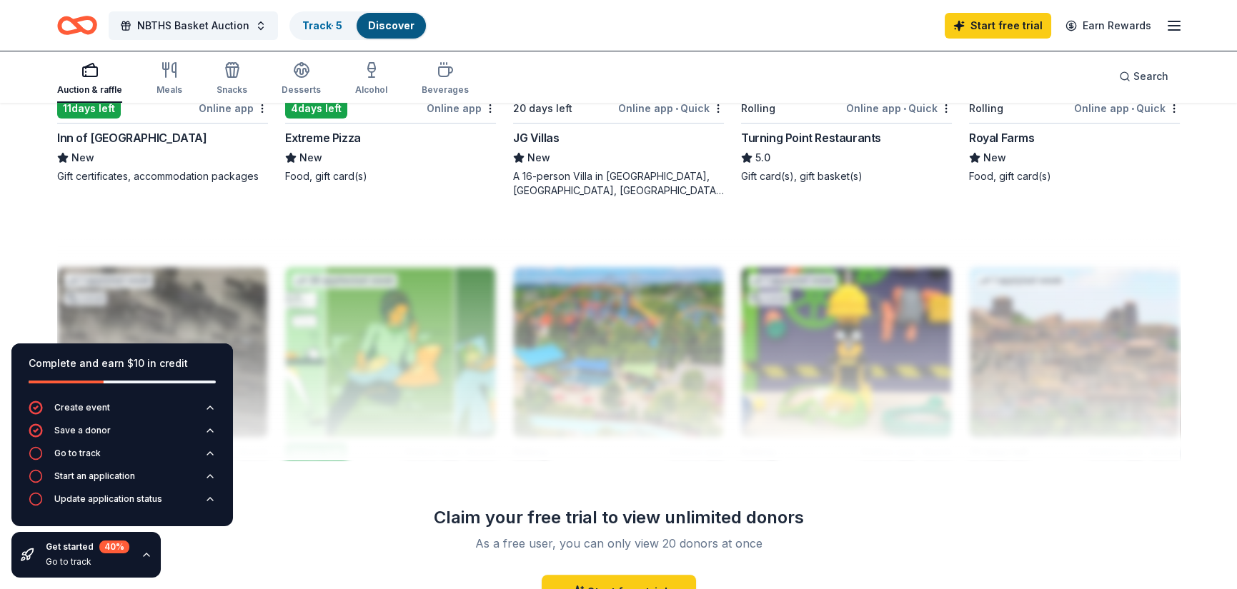
scroll to position [985, 0]
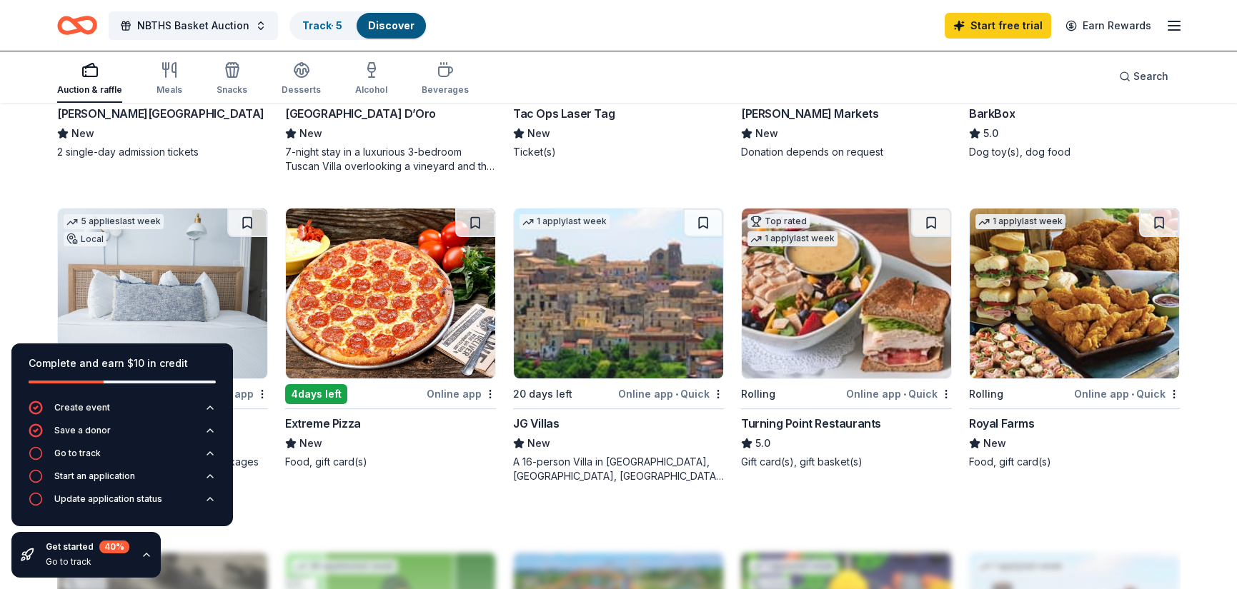
click at [639, 390] on div "Online app • Quick" at bounding box center [671, 394] width 106 height 18
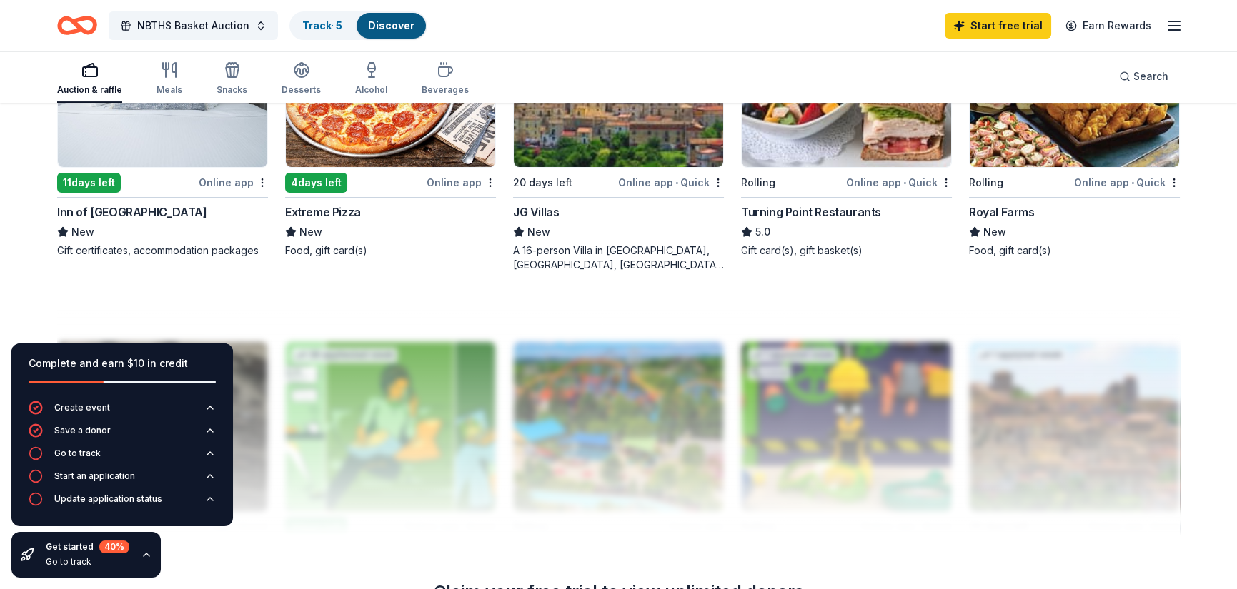
scroll to position [1200, 0]
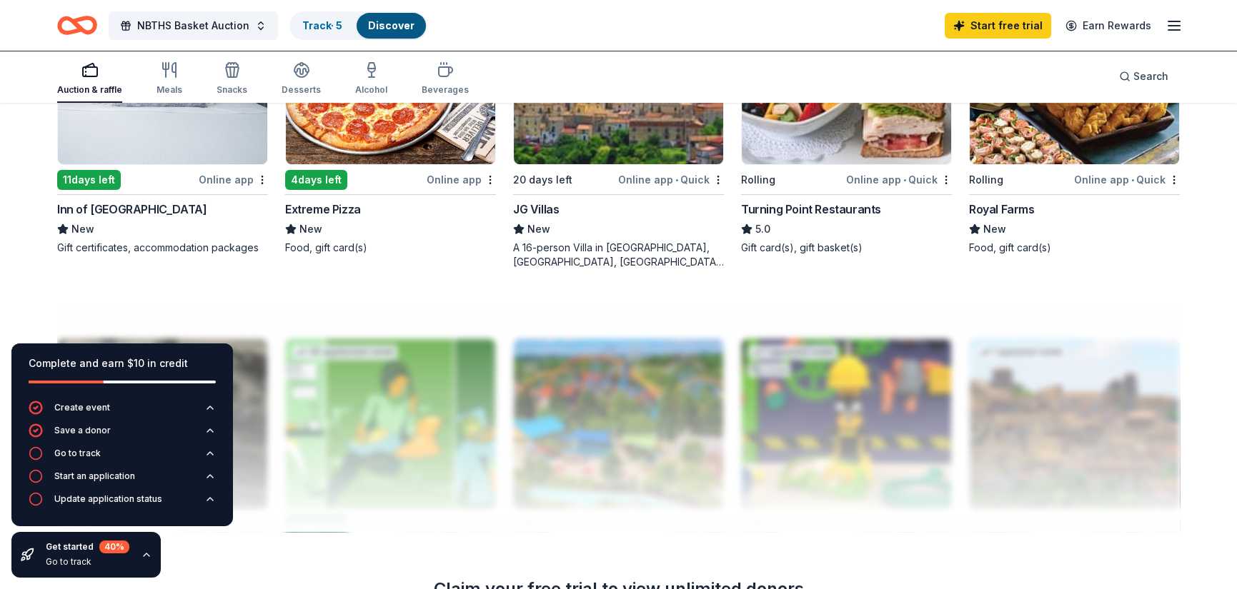
click at [156, 137] on img at bounding box center [162, 79] width 209 height 170
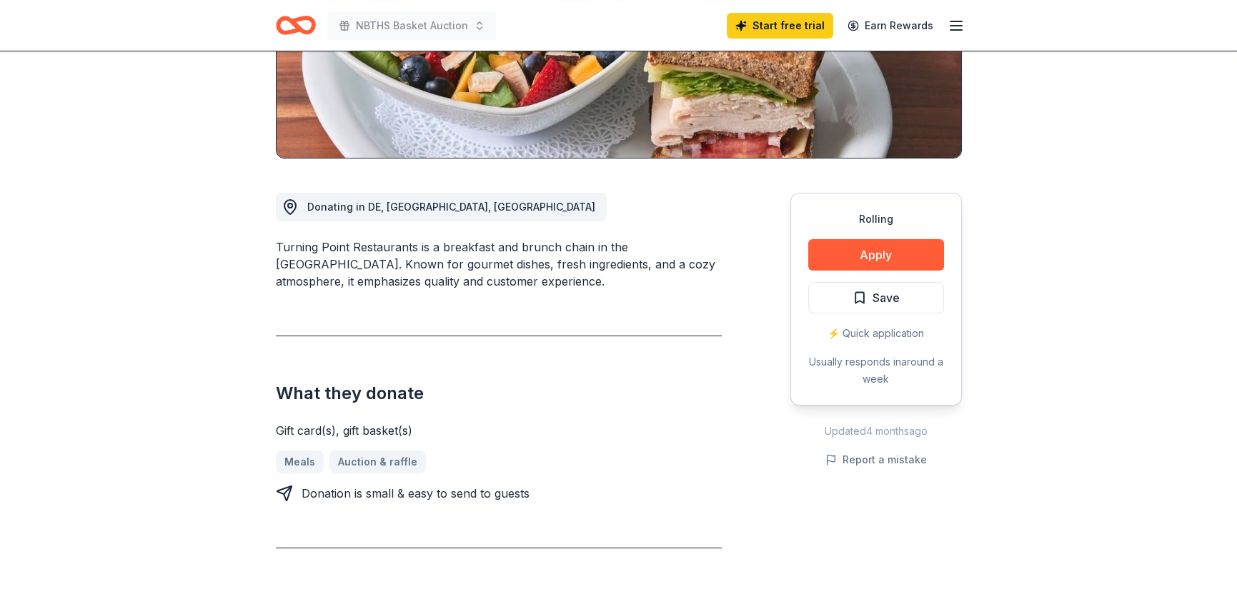
scroll to position [286, 0]
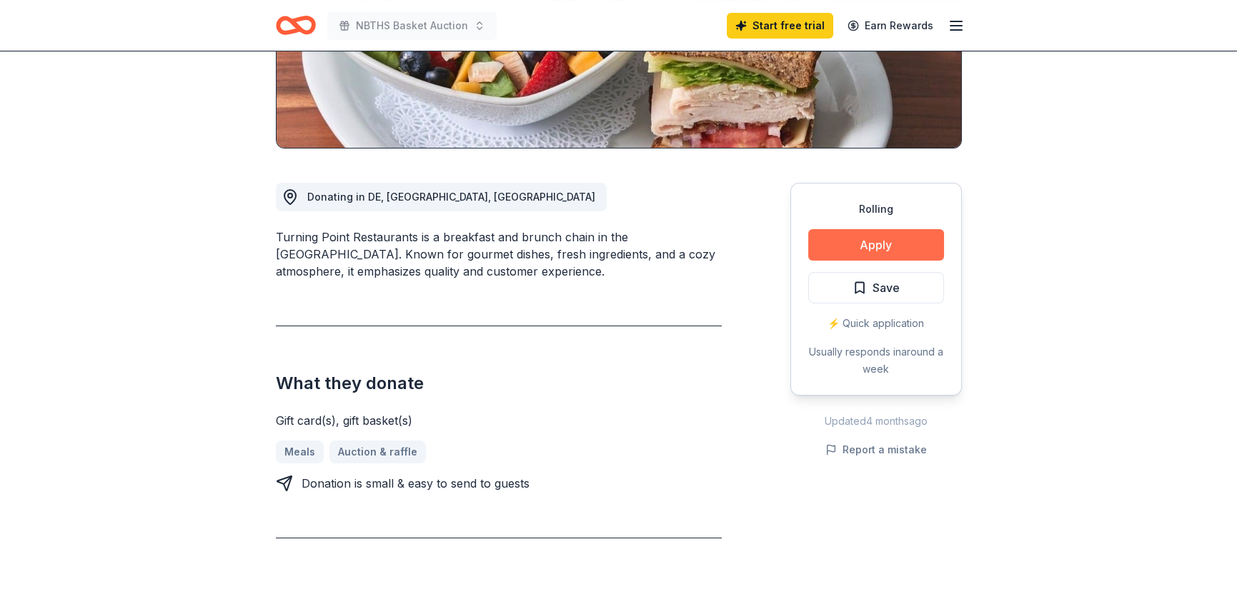
click at [858, 244] on button "Apply" at bounding box center [876, 244] width 136 height 31
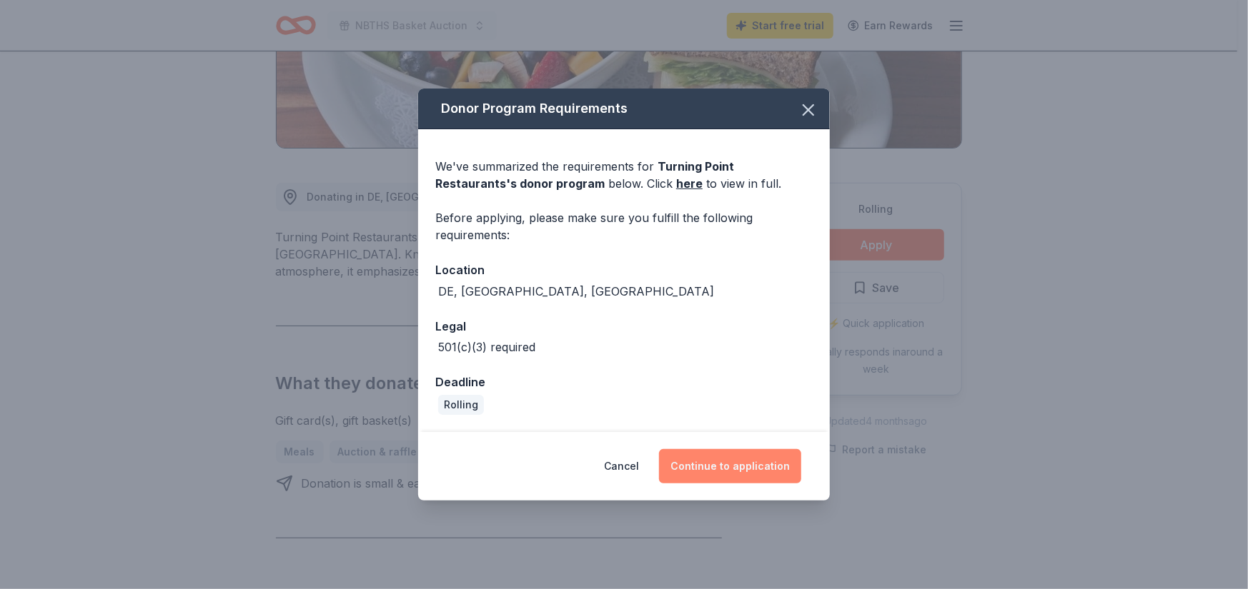
click at [729, 471] on button "Continue to application" at bounding box center [730, 466] width 142 height 34
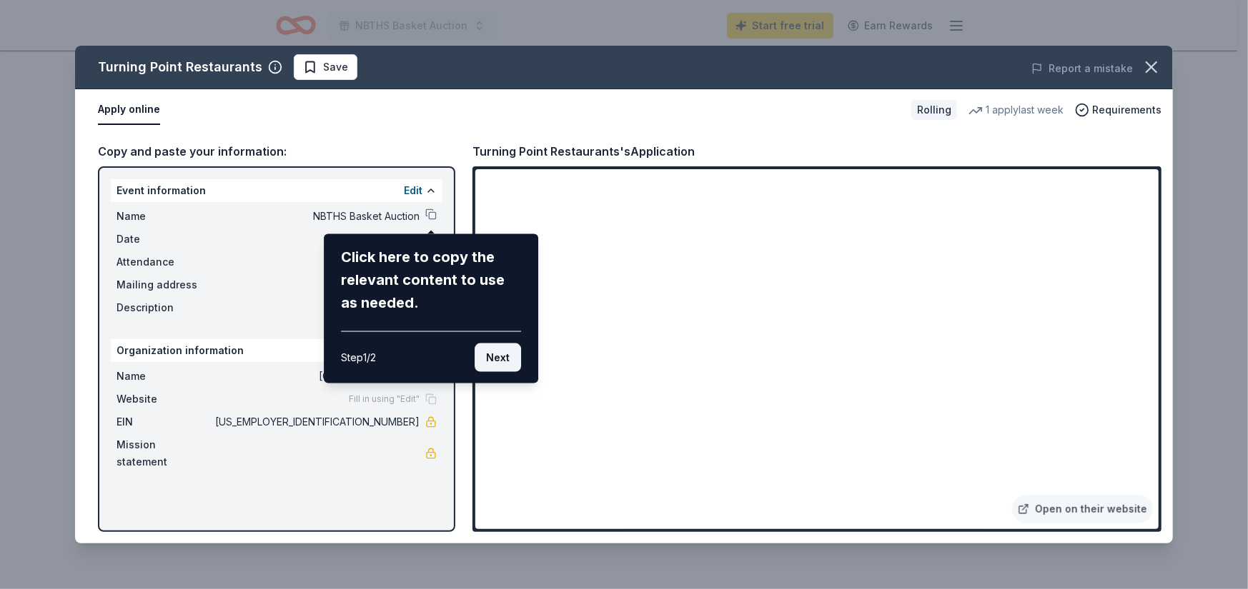
click at [499, 358] on button "Next" at bounding box center [497, 358] width 46 height 29
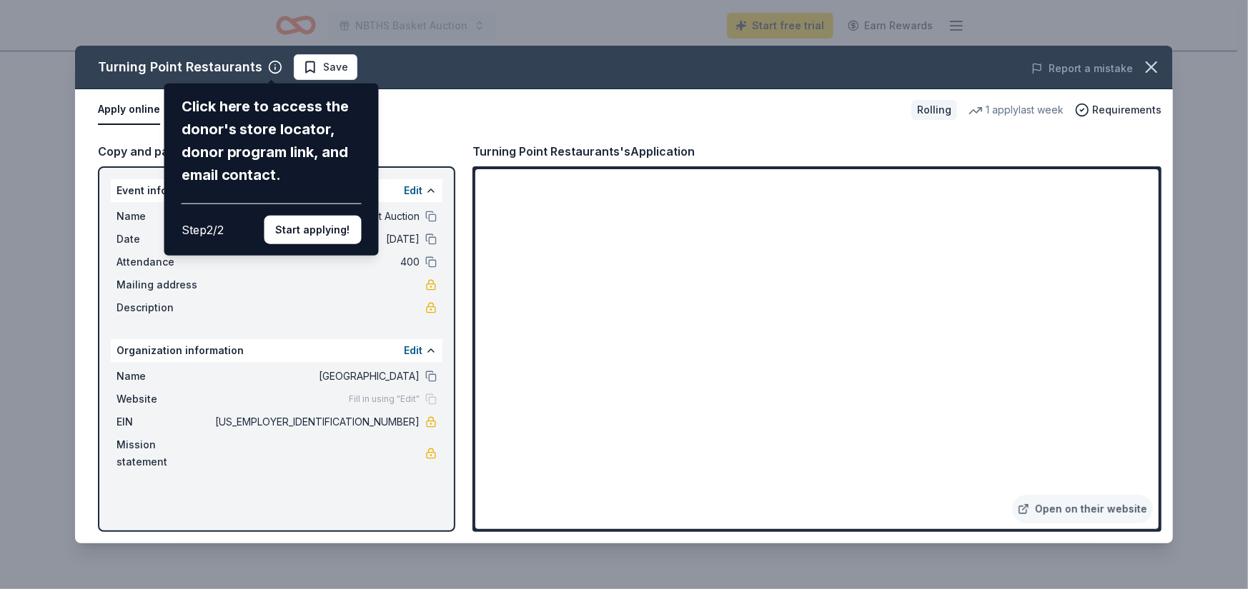
click at [315, 314] on div "Turning Point Restaurants Click here to access the donor's store locator, donor…" at bounding box center [623, 295] width 1097 height 498
click at [319, 242] on button "Start applying!" at bounding box center [312, 230] width 97 height 29
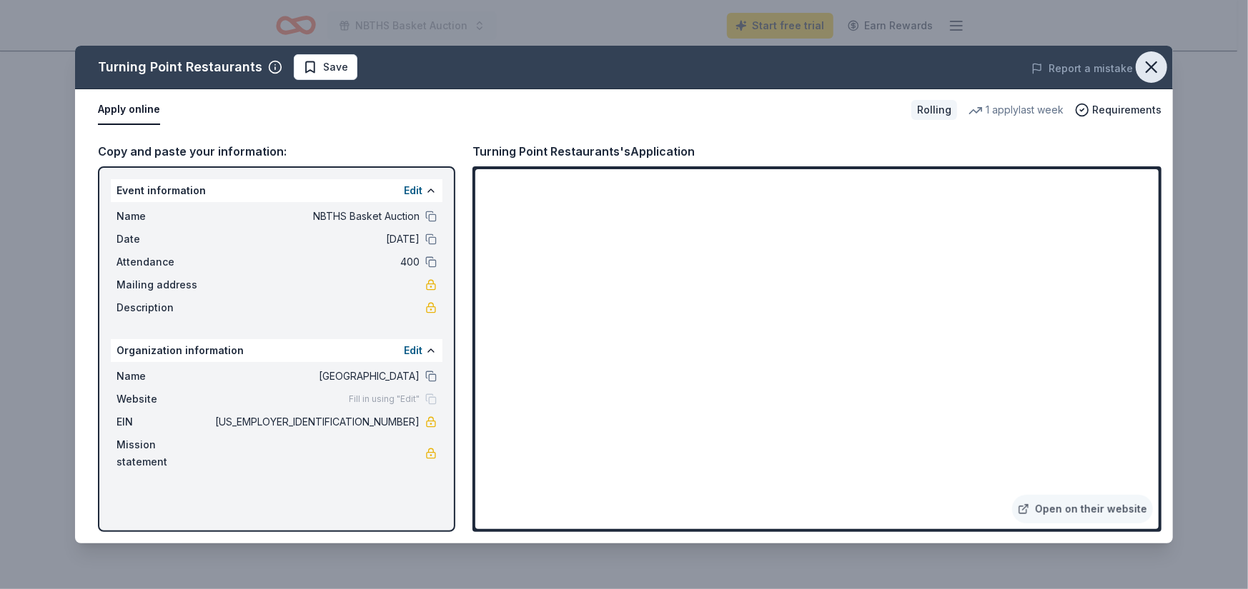
click at [1158, 70] on icon "button" at bounding box center [1151, 67] width 20 height 20
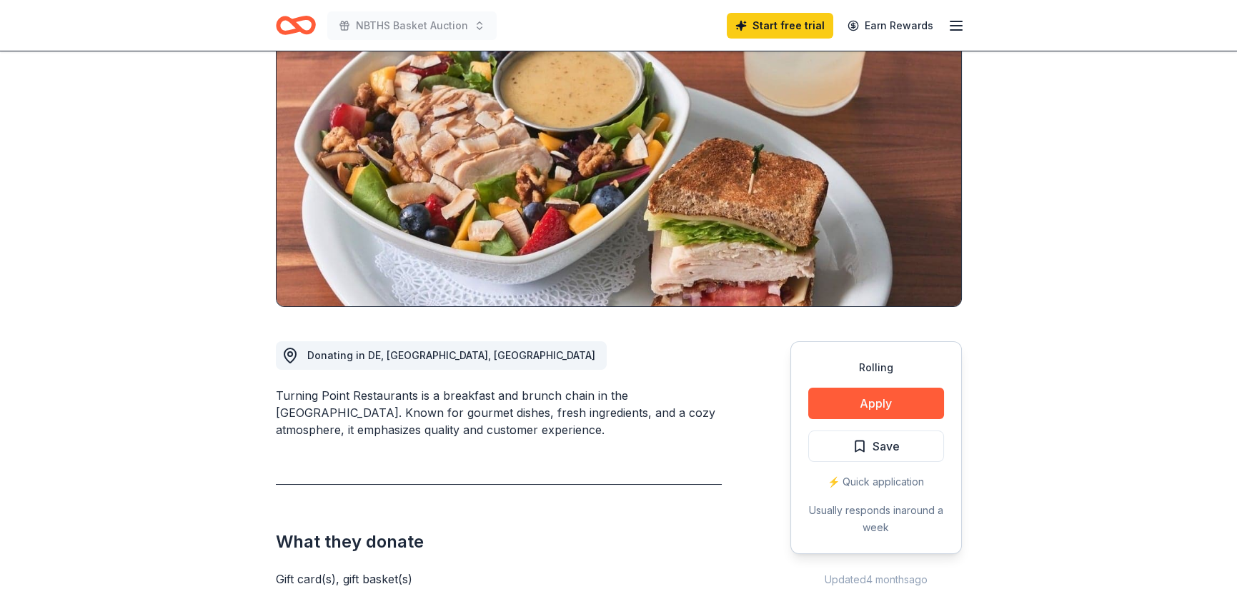
scroll to position [0, 0]
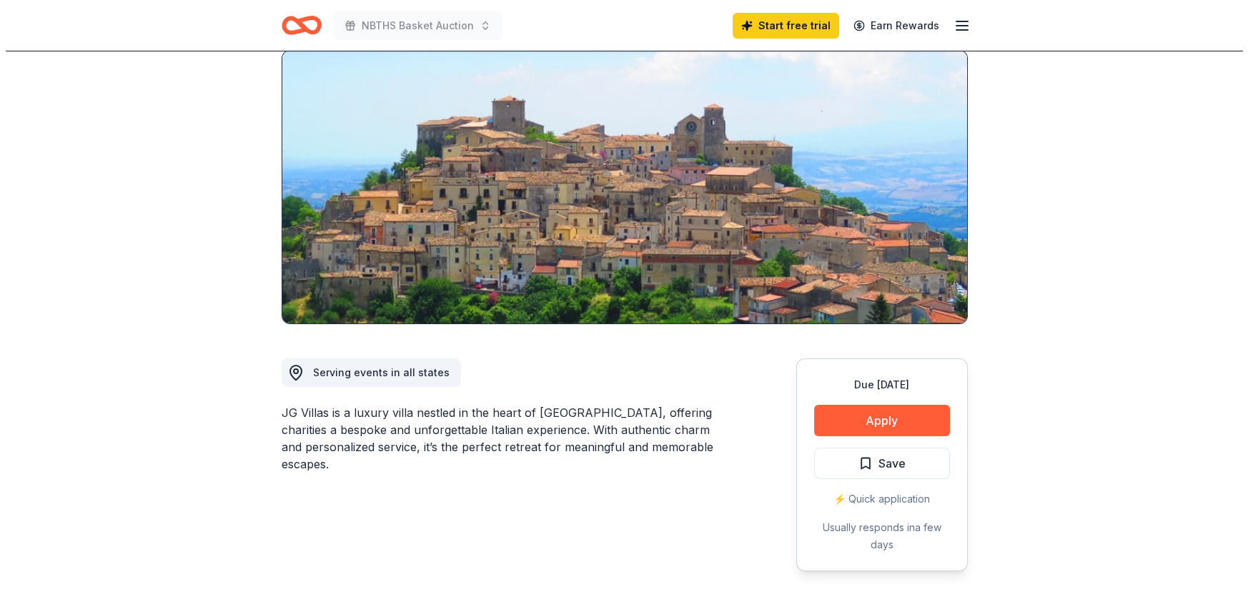
scroll to position [143, 0]
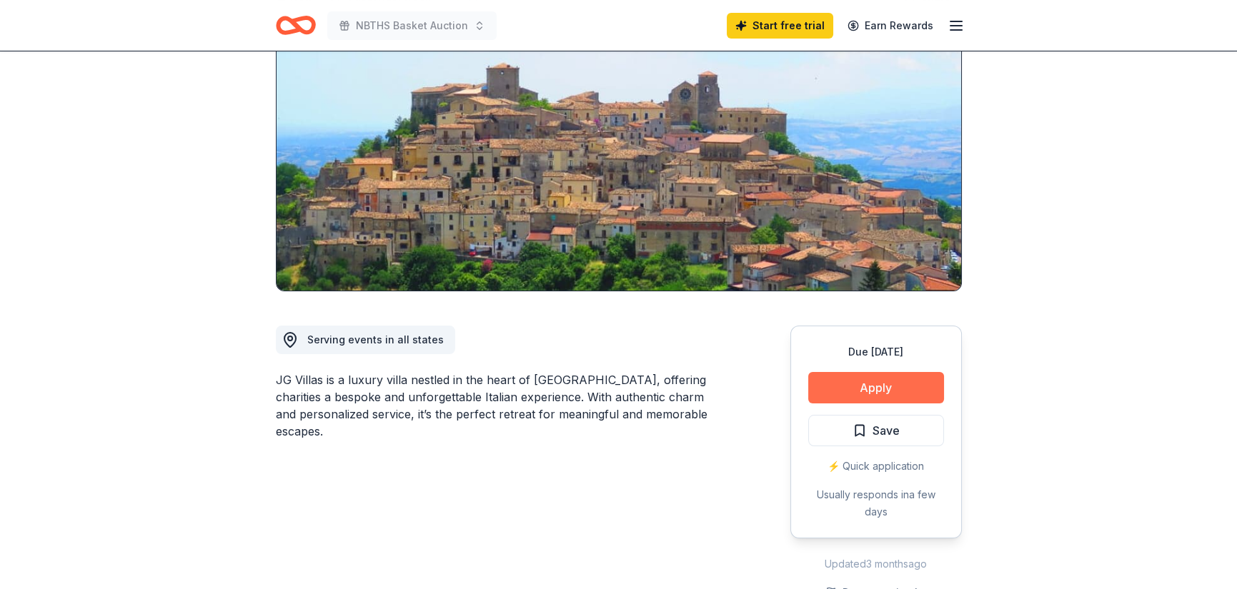
click at [872, 385] on button "Apply" at bounding box center [876, 387] width 136 height 31
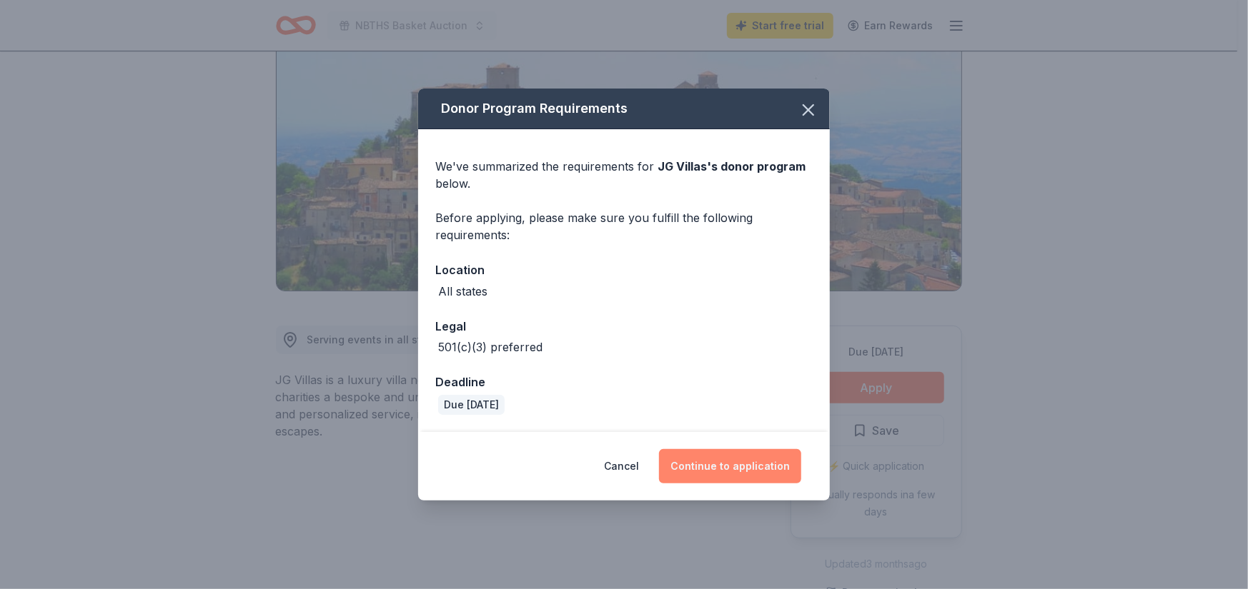
click at [734, 468] on button "Continue to application" at bounding box center [730, 466] width 142 height 34
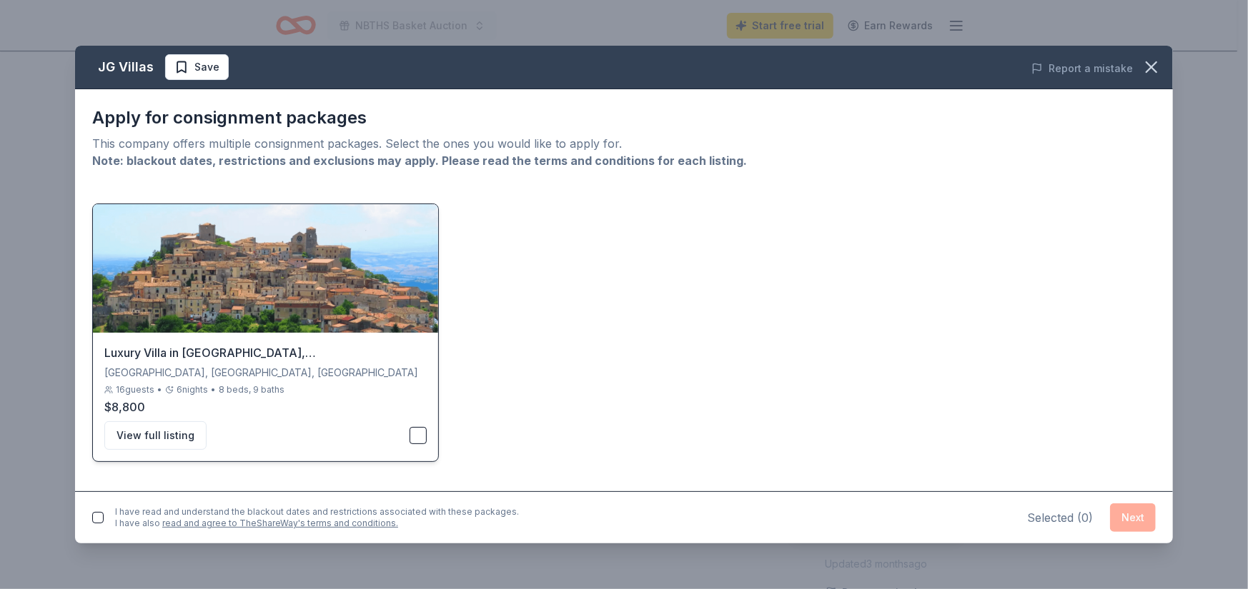
click at [421, 435] on button "button" at bounding box center [417, 435] width 17 height 17
click at [171, 437] on button "View full listing" at bounding box center [155, 436] width 102 height 29
click at [1158, 73] on icon "button" at bounding box center [1151, 67] width 20 height 20
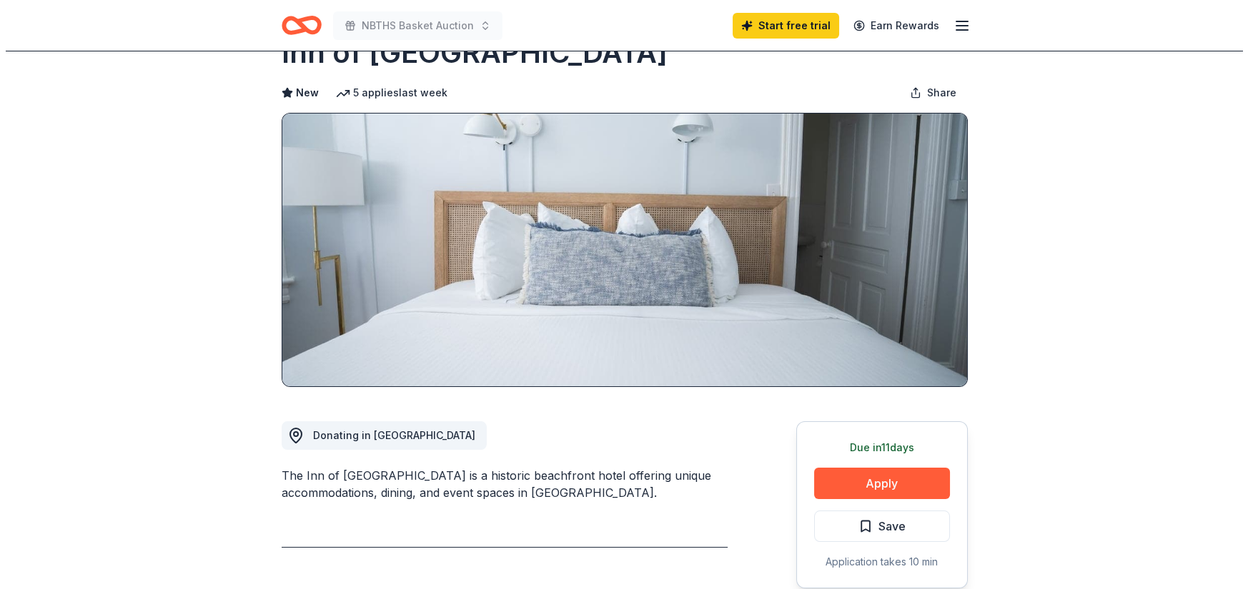
scroll to position [71, 0]
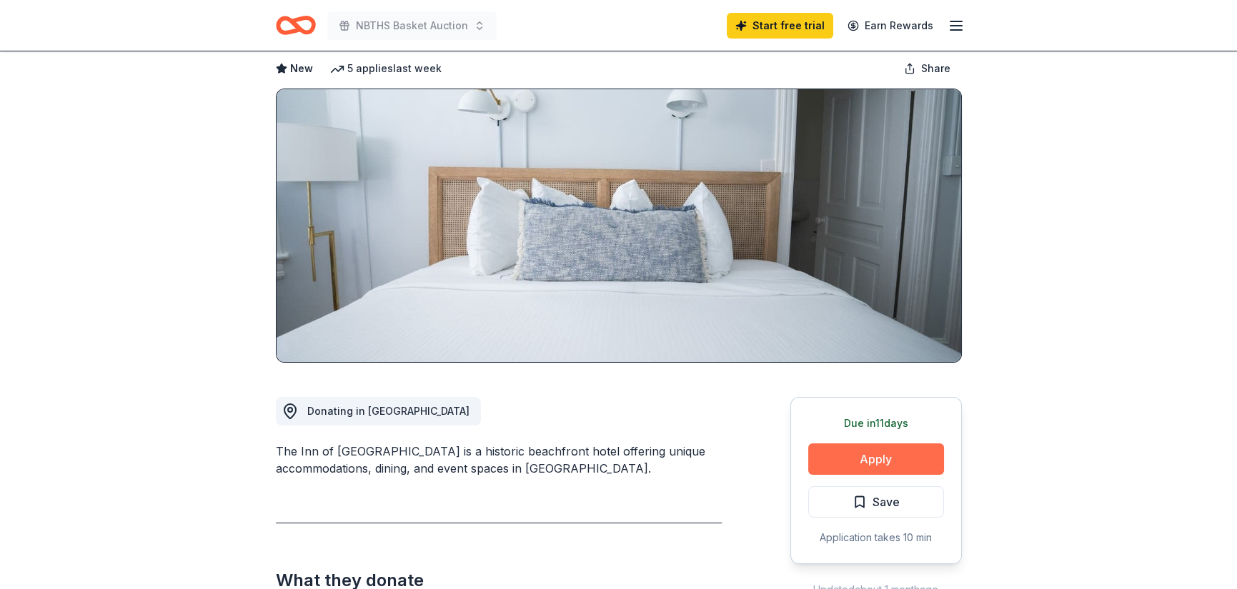
click at [838, 458] on button "Apply" at bounding box center [876, 459] width 136 height 31
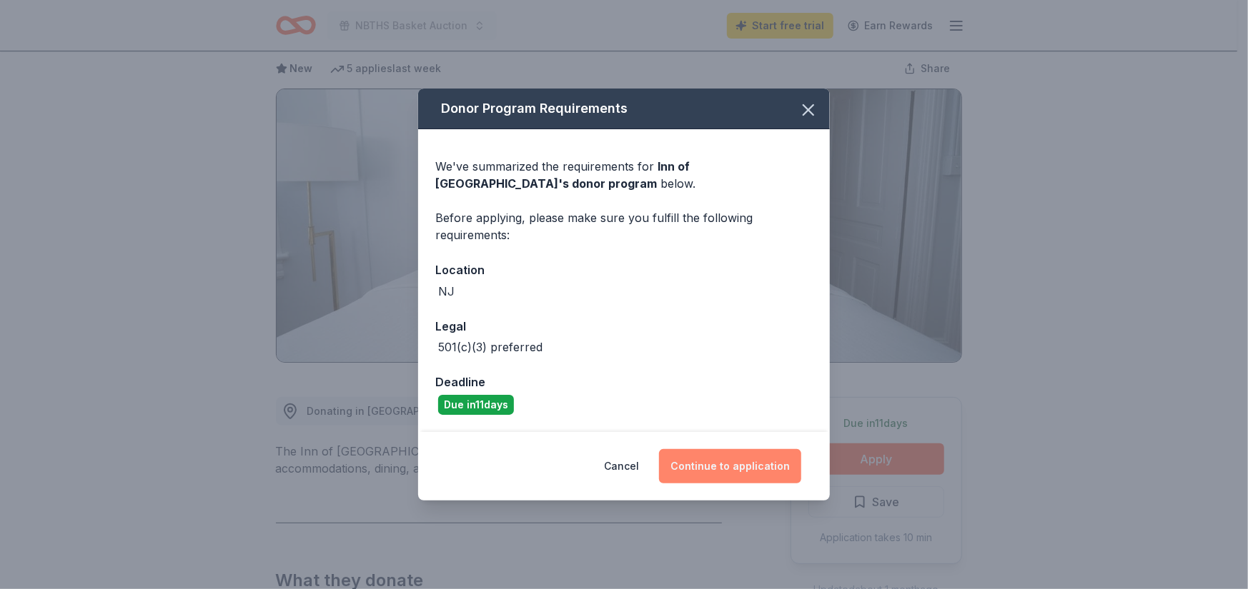
click at [728, 467] on button "Continue to application" at bounding box center [730, 466] width 142 height 34
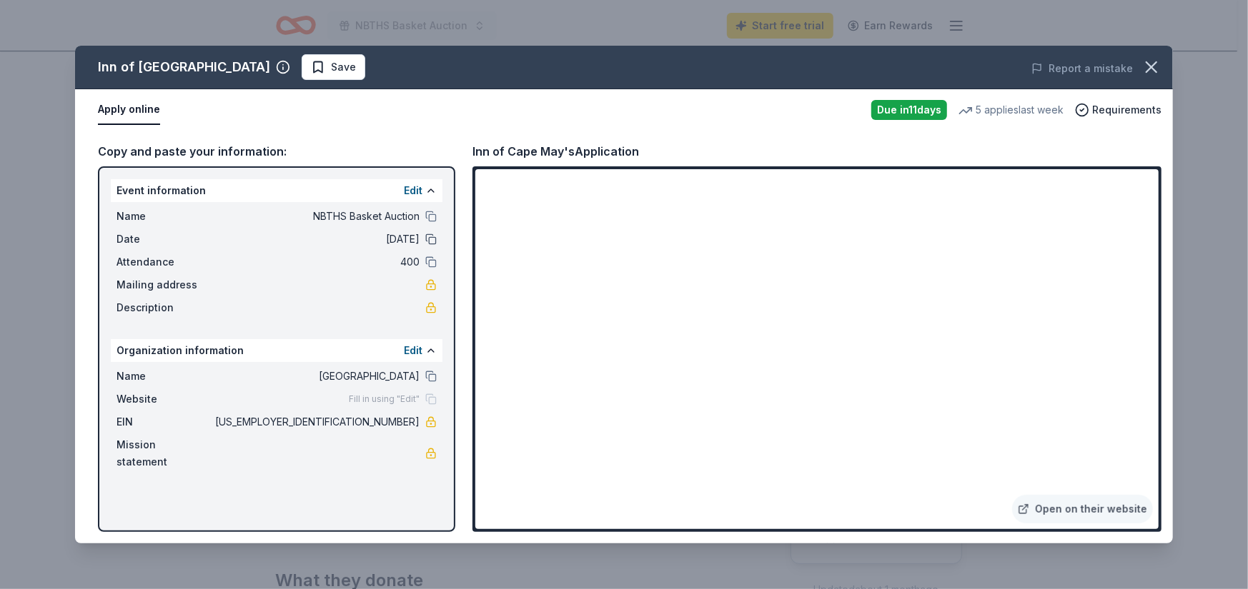
click at [428, 237] on button at bounding box center [430, 239] width 11 height 11
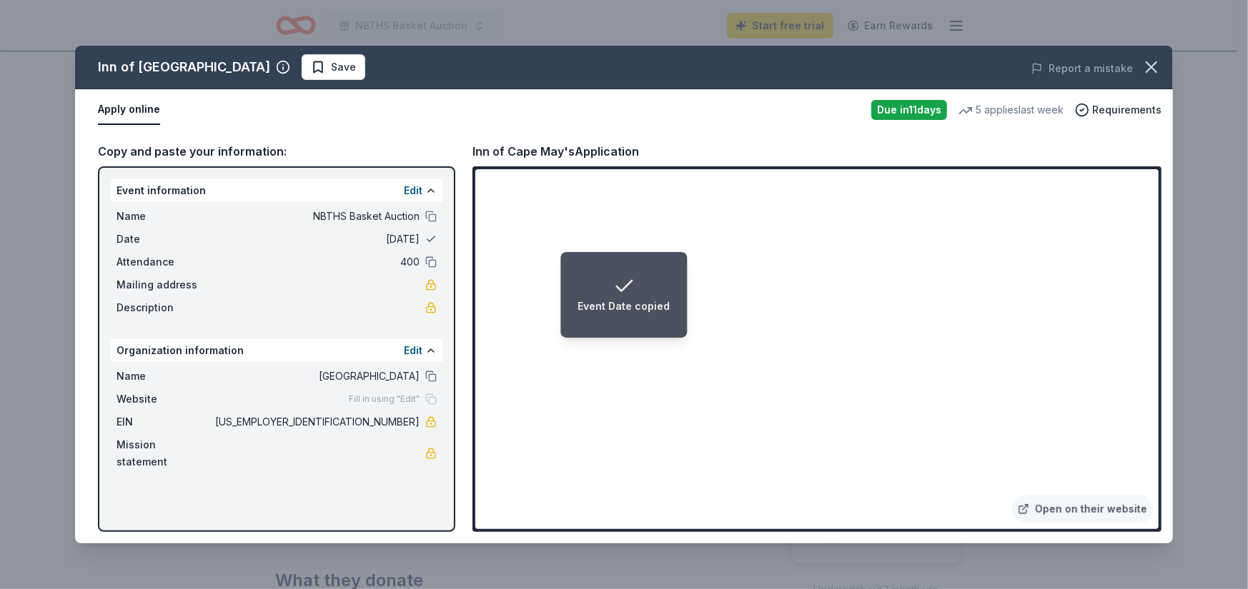
click at [432, 240] on button at bounding box center [430, 239] width 11 height 11
click at [414, 237] on span "[DATE]" at bounding box center [315, 239] width 207 height 17
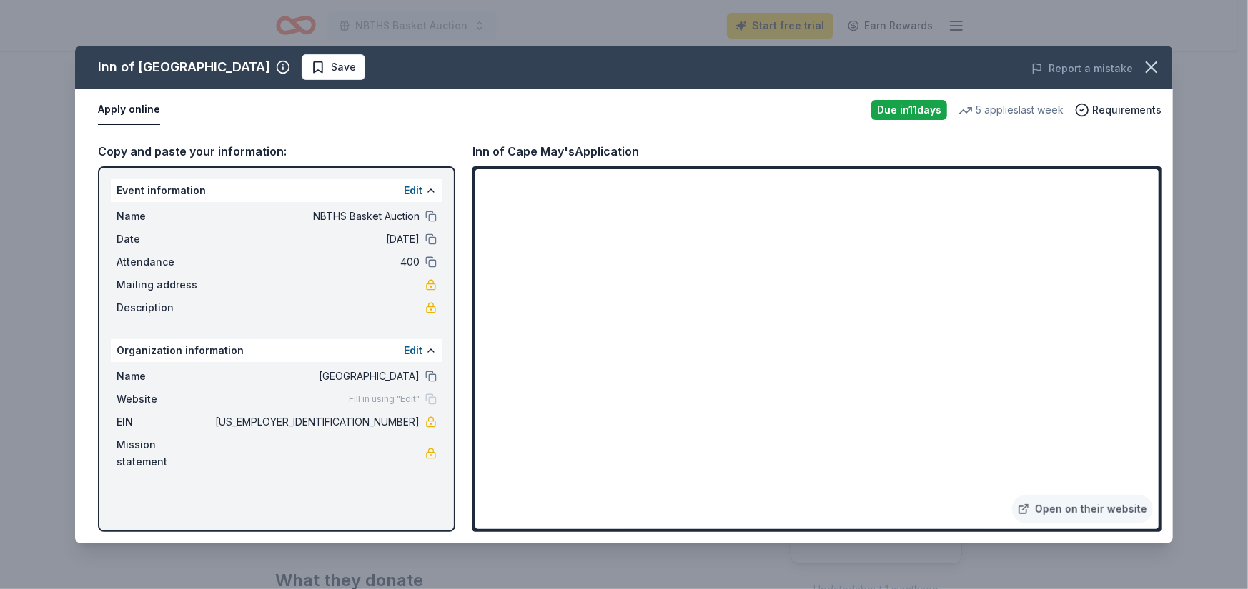
click at [920, 114] on div "Due [DATE]" at bounding box center [909, 110] width 76 height 20
click at [1103, 109] on span "Requirements" at bounding box center [1126, 109] width 69 height 17
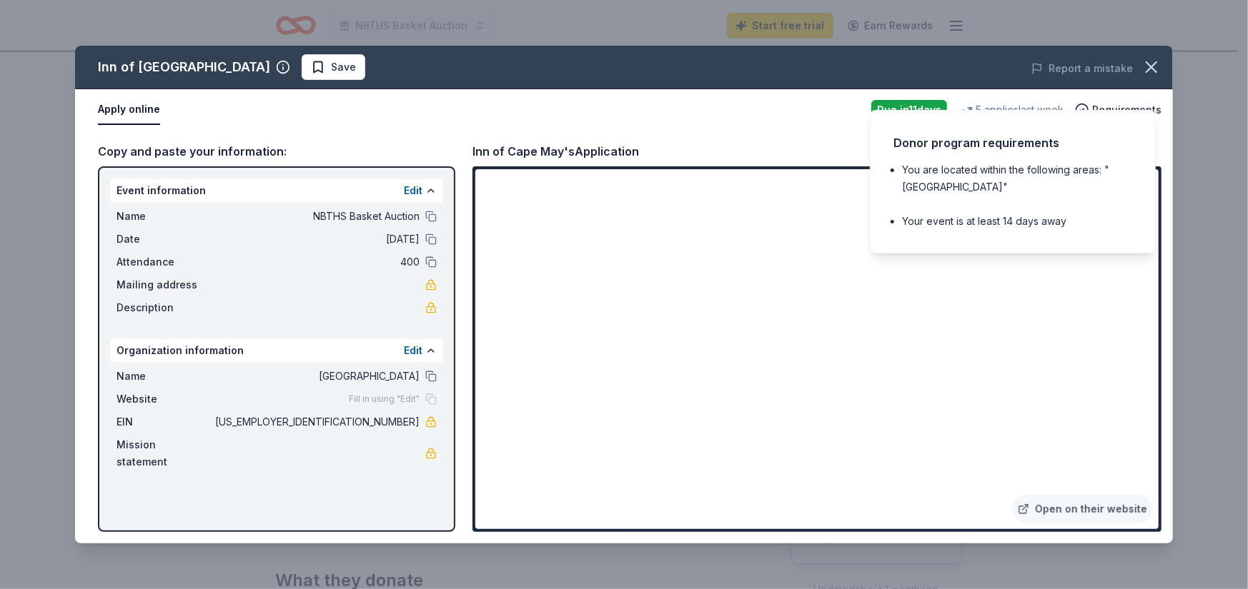
click at [286, 129] on div "Apply online Due [DATE] 5 applies last week Requirements" at bounding box center [623, 109] width 1097 height 41
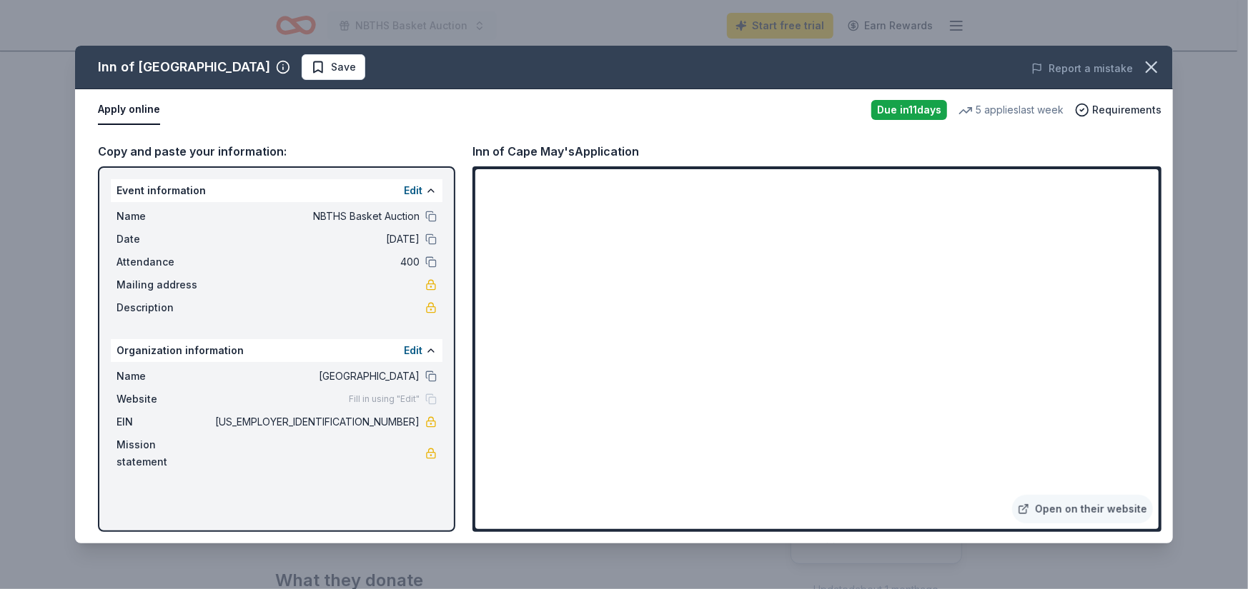
click at [129, 113] on button "Apply online" at bounding box center [129, 110] width 62 height 30
click at [1153, 61] on icon "button" at bounding box center [1151, 67] width 20 height 20
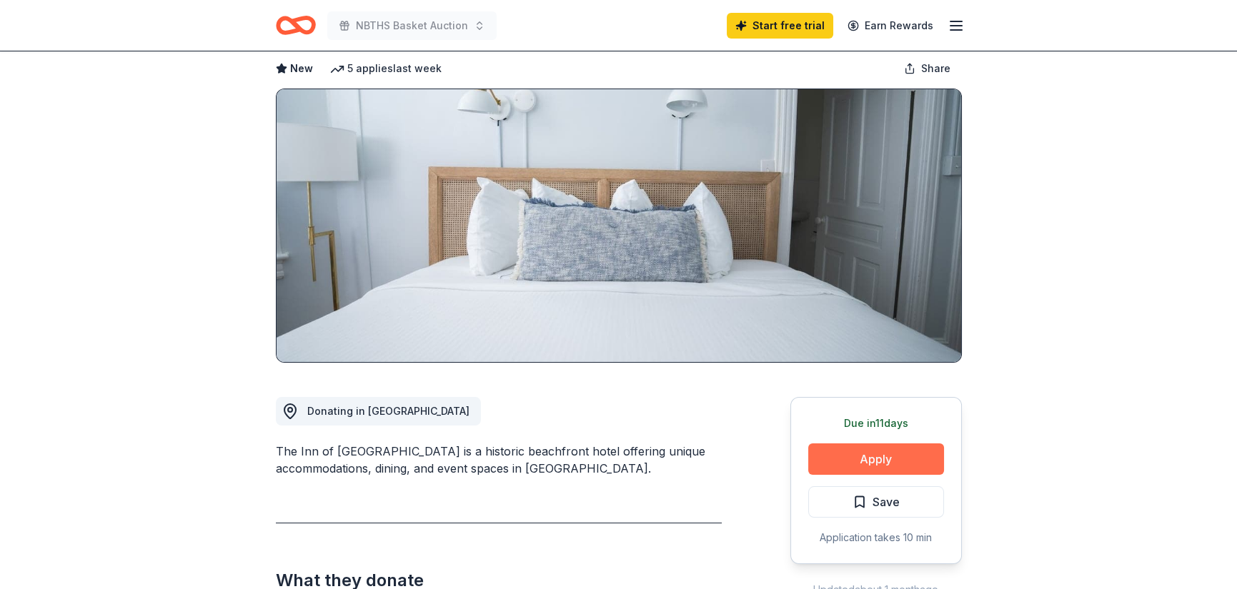
click at [869, 465] on button "Apply" at bounding box center [876, 459] width 136 height 31
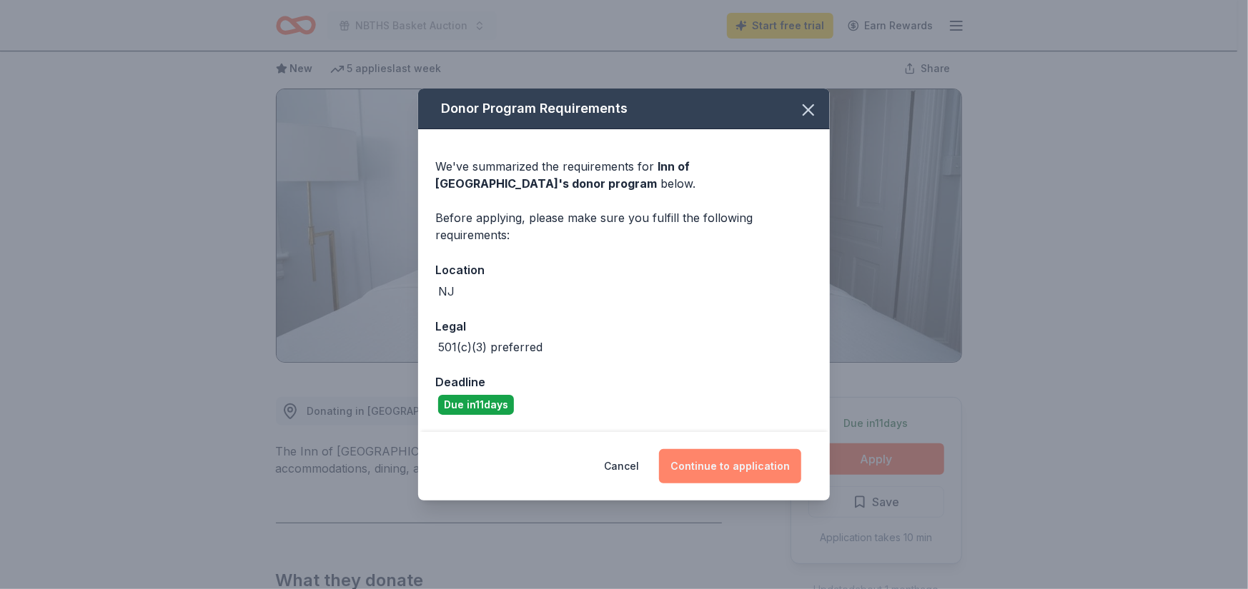
click at [701, 467] on button "Continue to application" at bounding box center [730, 466] width 142 height 34
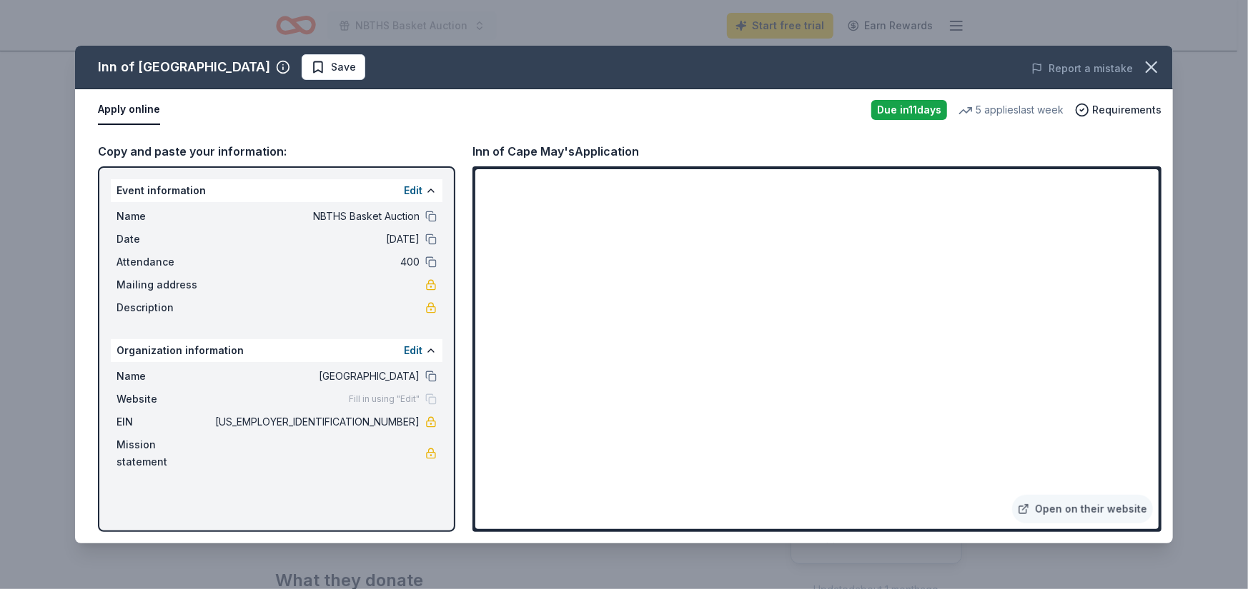
click at [154, 214] on span "Name" at bounding box center [164, 216] width 96 height 17
click at [427, 214] on button at bounding box center [430, 216] width 11 height 11
click at [121, 109] on button "Apply online" at bounding box center [129, 110] width 62 height 30
click at [1148, 59] on icon "button" at bounding box center [1151, 67] width 20 height 20
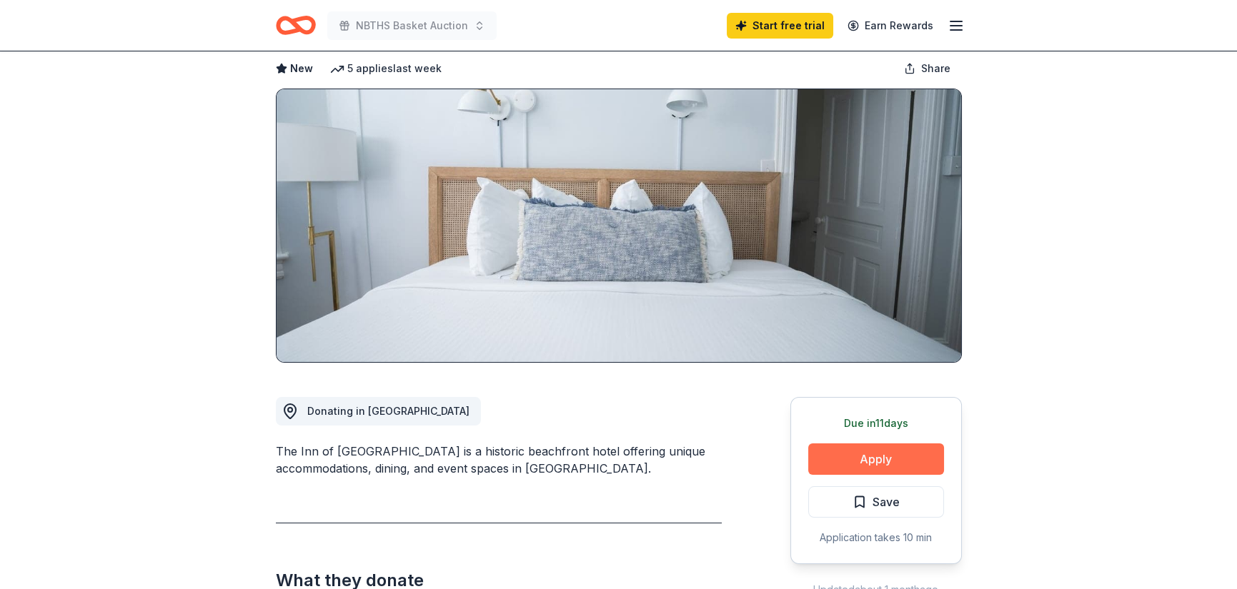
click at [841, 453] on button "Apply" at bounding box center [876, 459] width 136 height 31
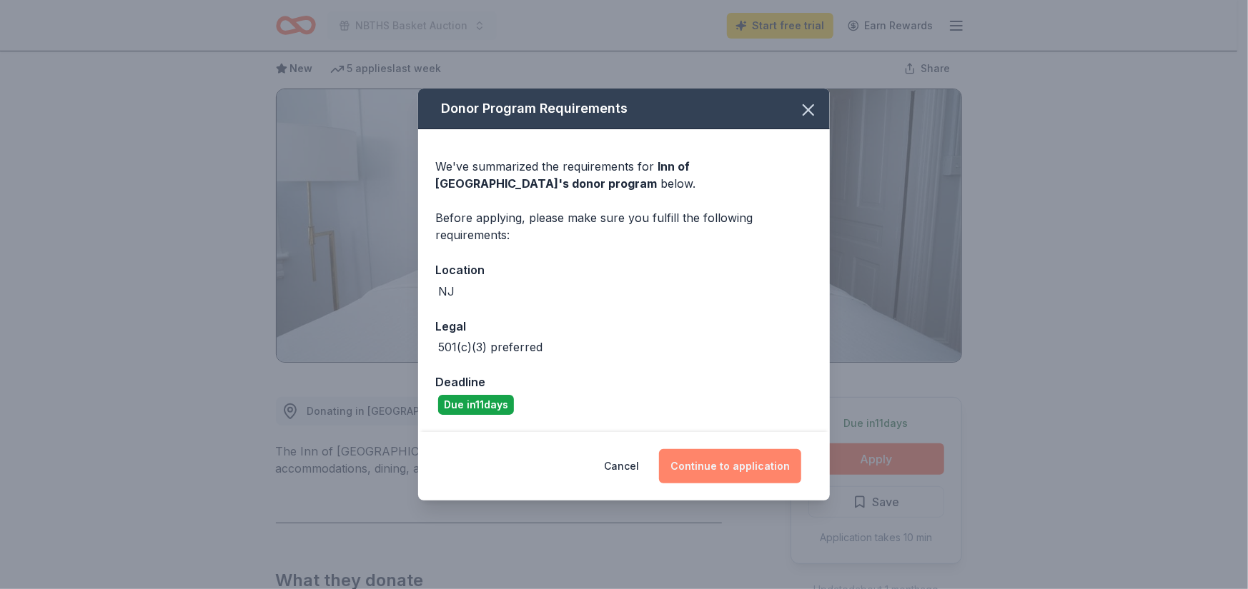
click at [715, 474] on button "Continue to application" at bounding box center [730, 466] width 142 height 34
